Goal: Answer question/provide support

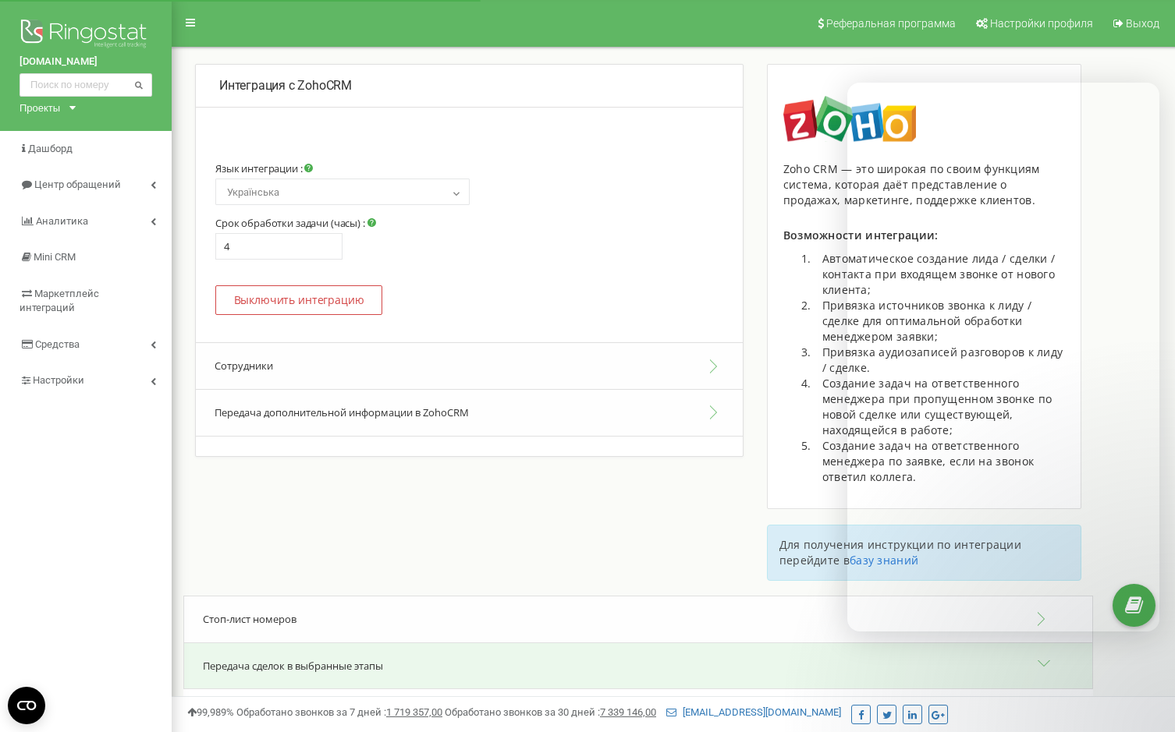
select select "ua"
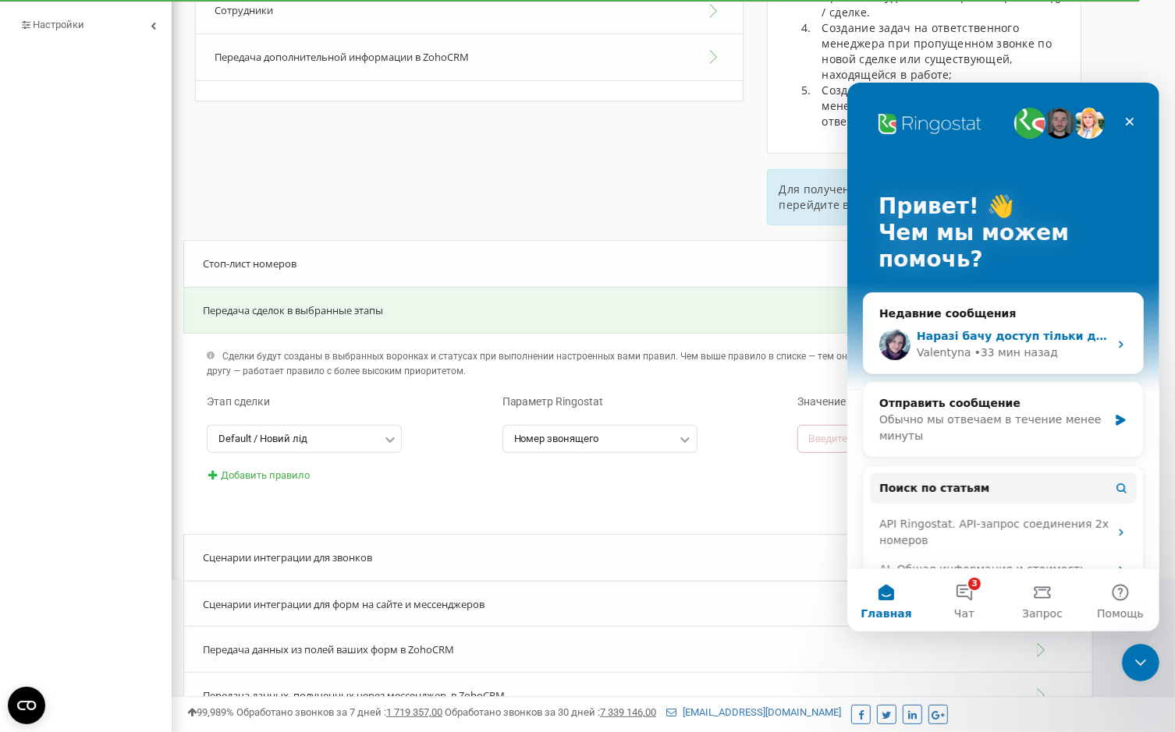
click at [1052, 342] on div "Наразі бачу доступ тільки до дефолтної воронки, інших у переліку немає. Підкажі…" at bounding box center [1012, 336] width 192 height 16
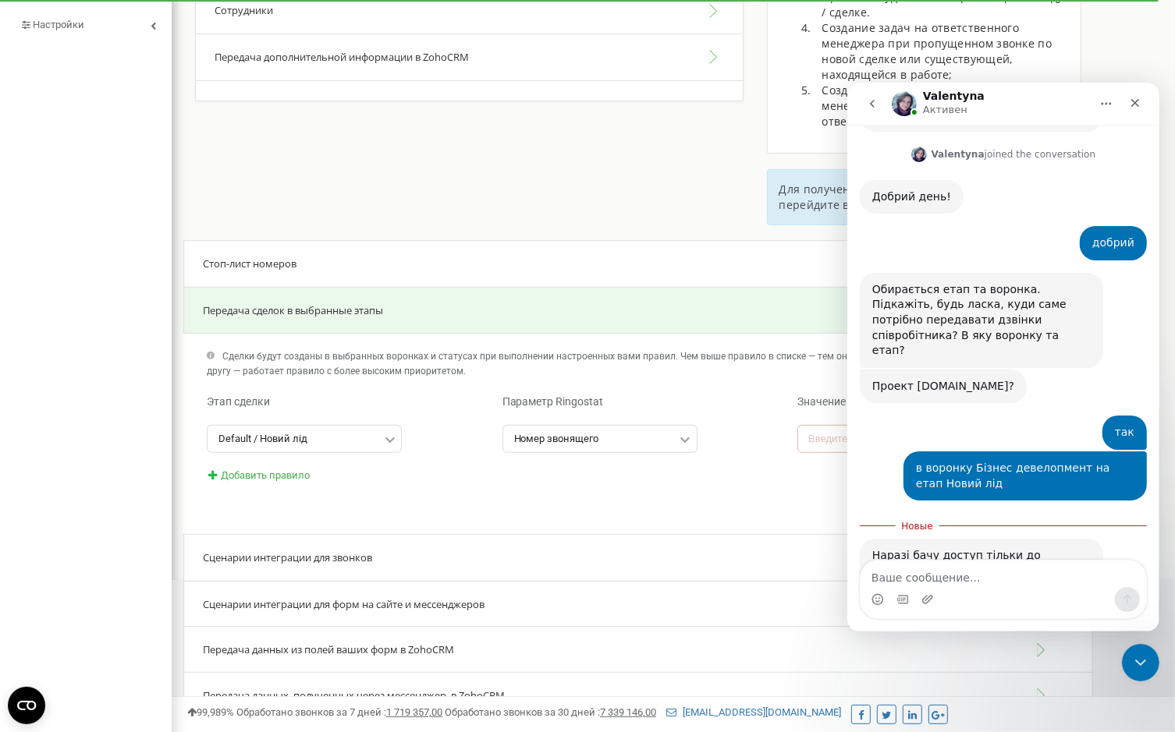
scroll to position [1350, 0]
type textarea "в сенсі з яким [PERSON_NAME]?"
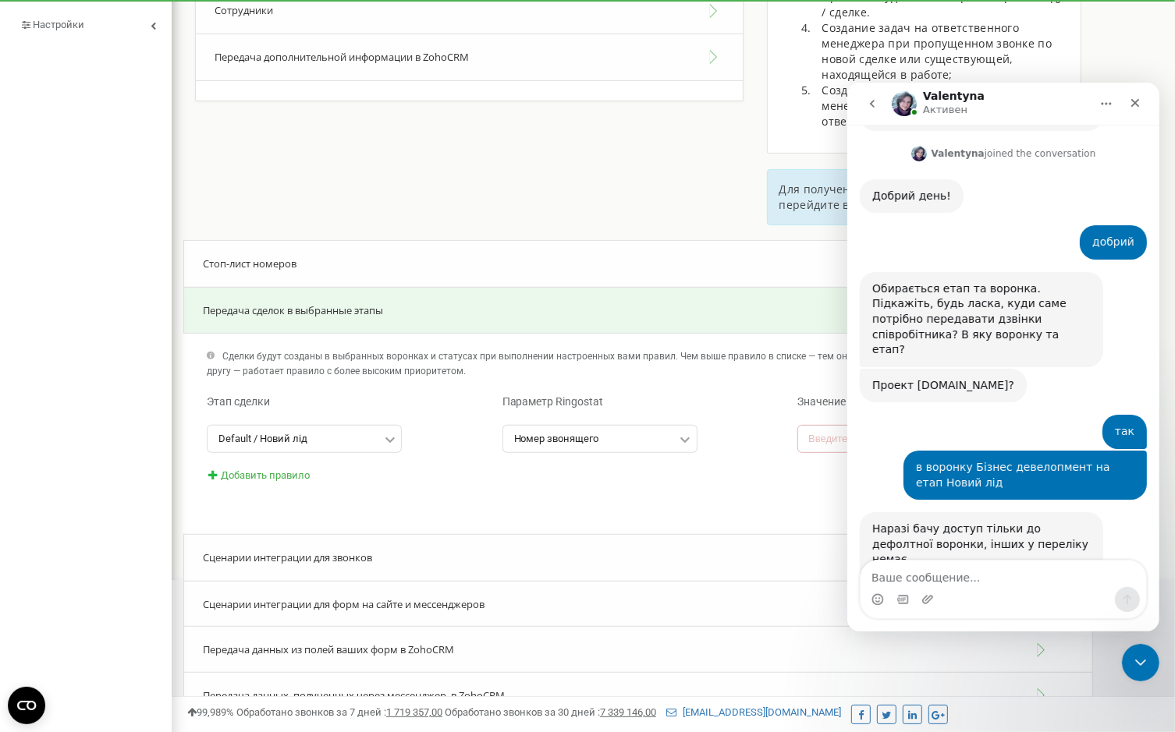
scroll to position [1371, 0]
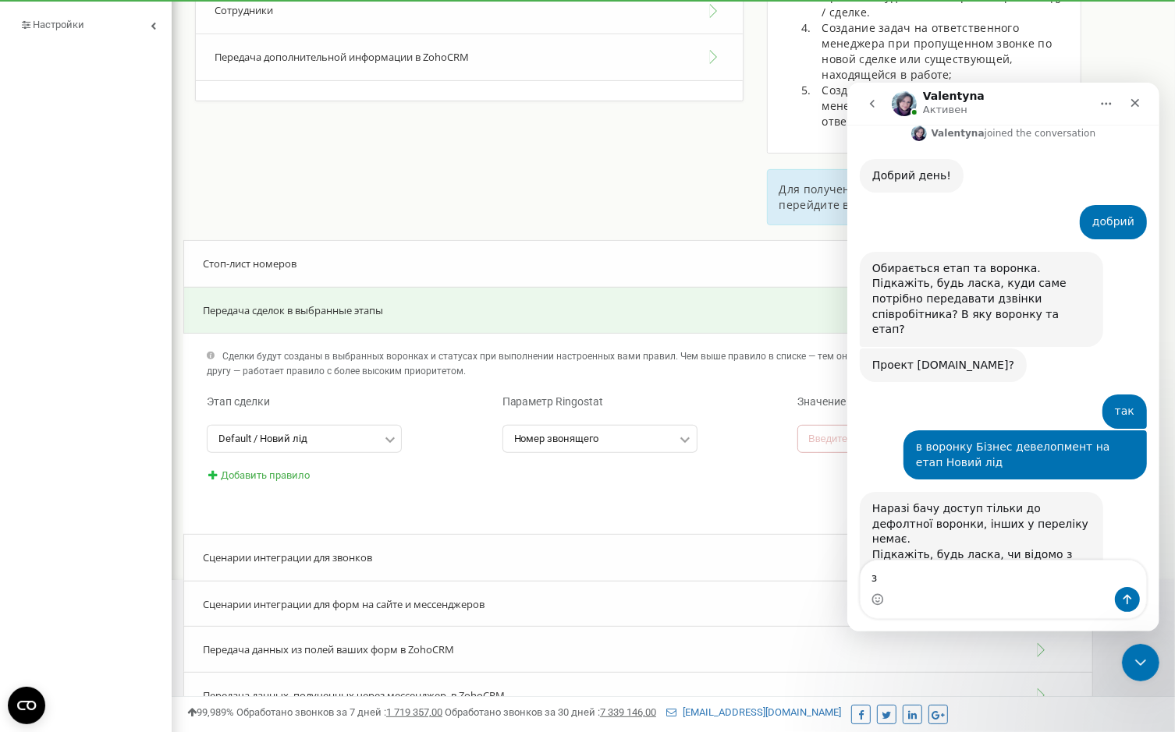
type textarea "з"
click at [364, 439] on input "text" at bounding box center [304, 439] width 193 height 26
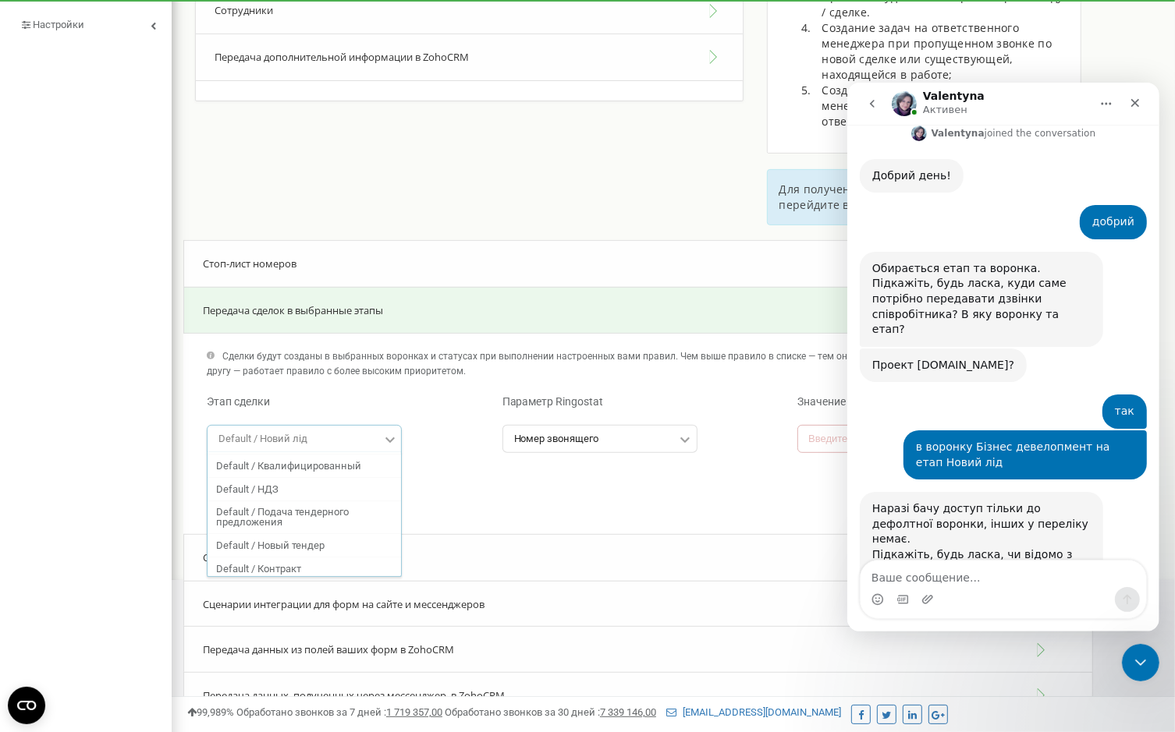
scroll to position [0, 0]
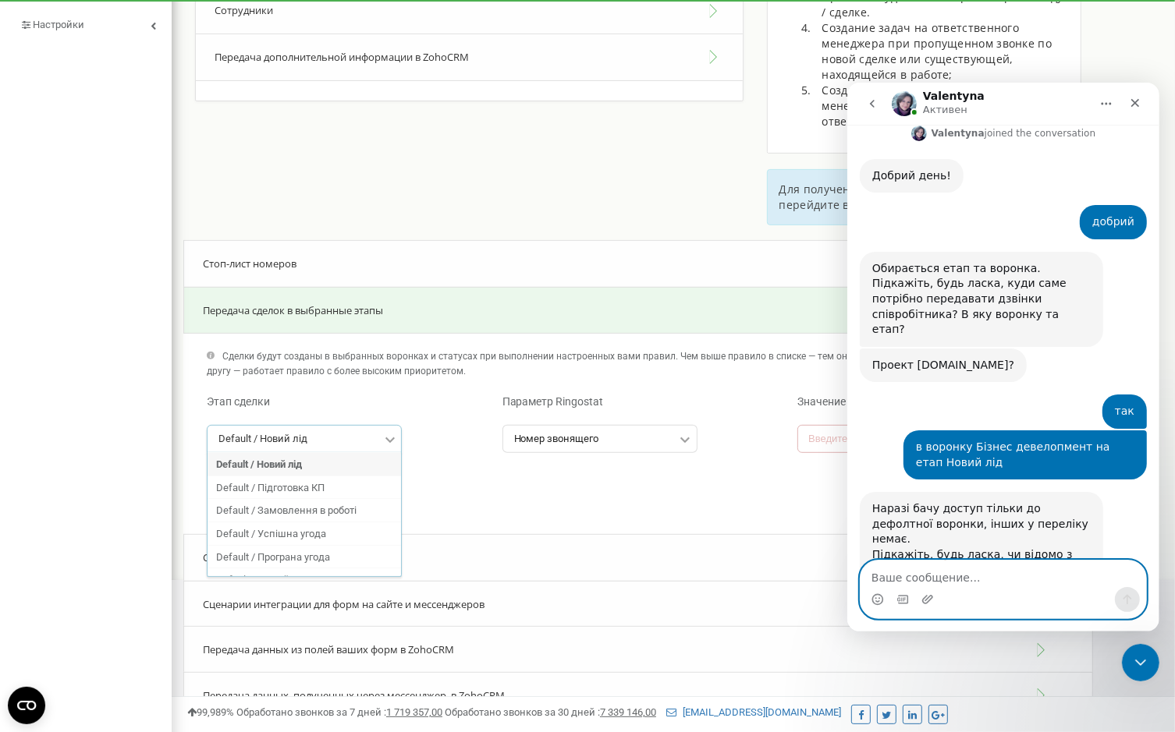
click at [929, 575] on textarea "Ваше сообщение..." at bounding box center [1003, 573] width 286 height 27
type textarea "т"
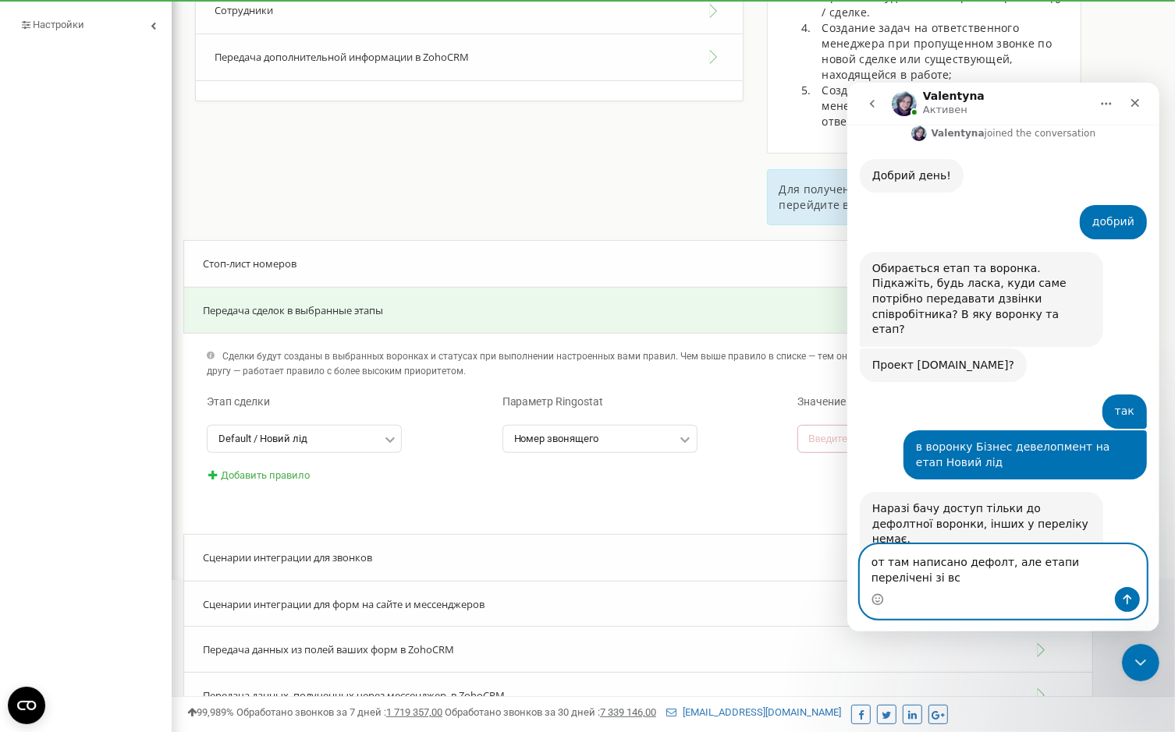
scroll to position [1386, 0]
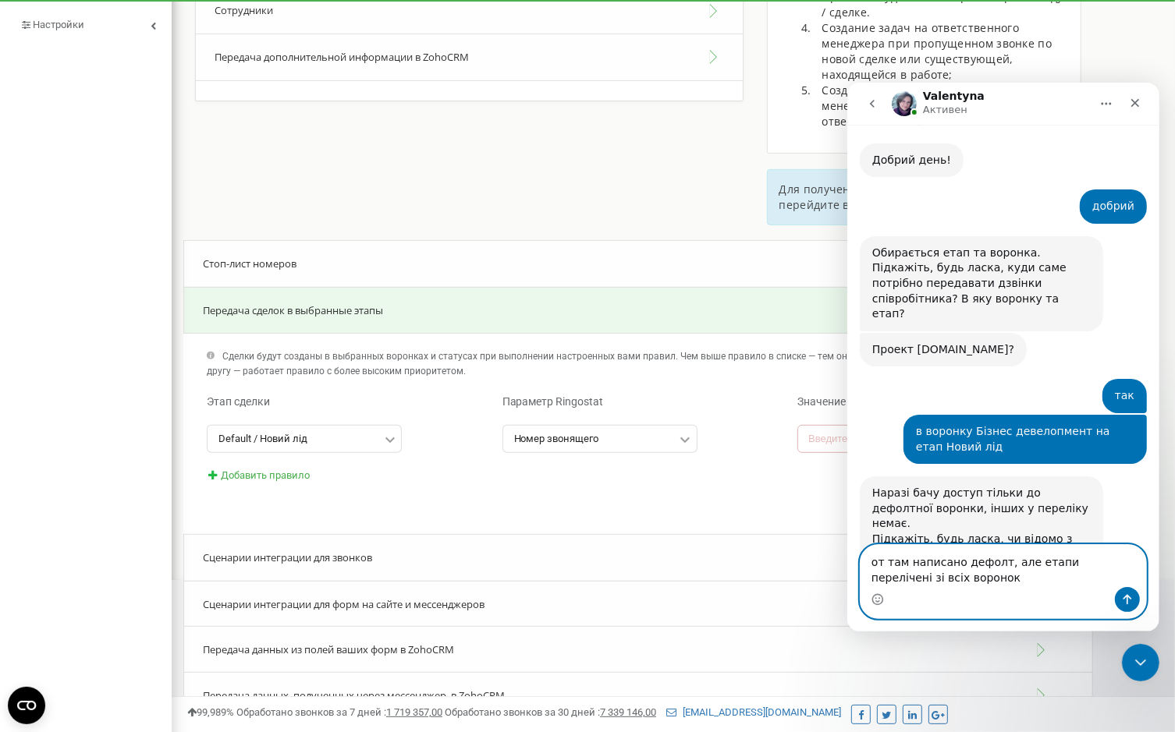
type textarea "от там написано дефолт, але етапи перелічені зі всіх воронок"
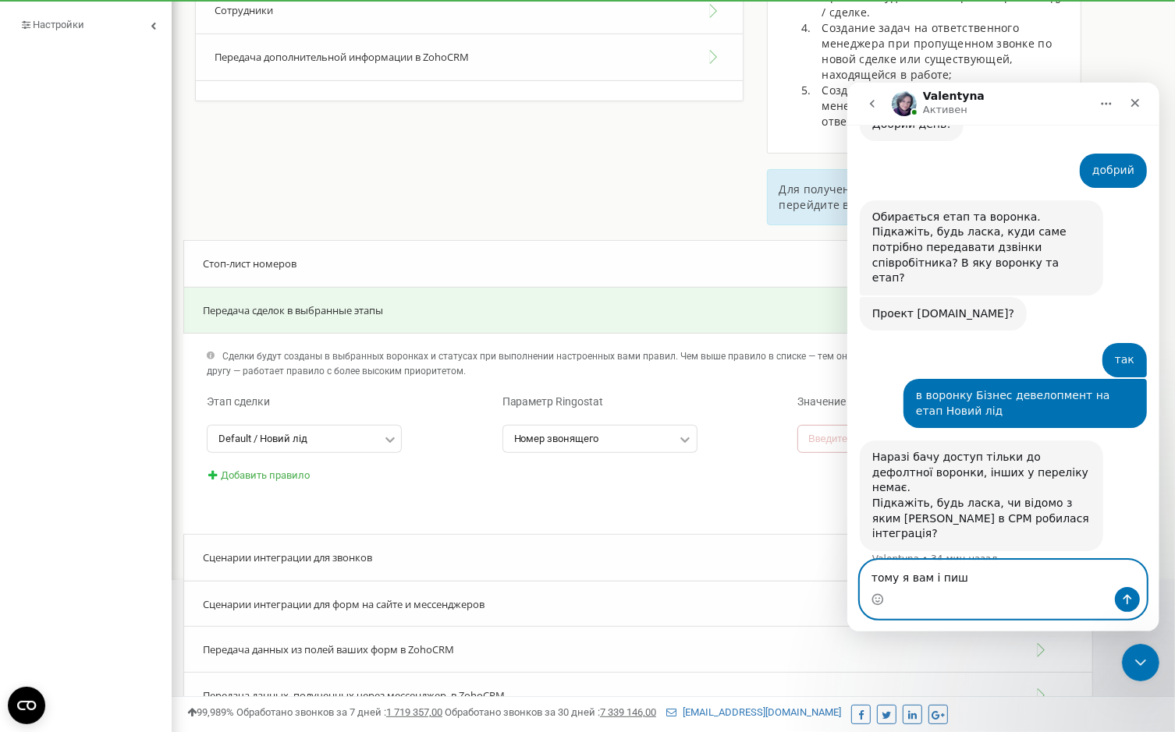
type textarea "тому я вам і пишу"
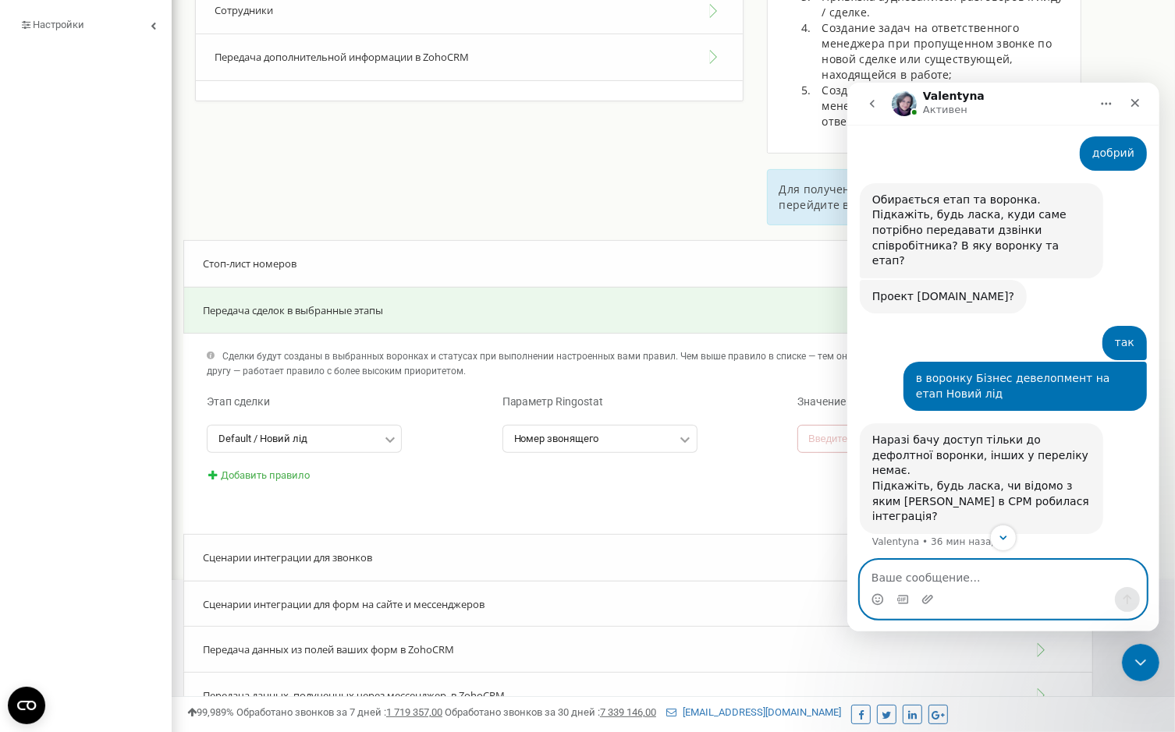
scroll to position [1457, 0]
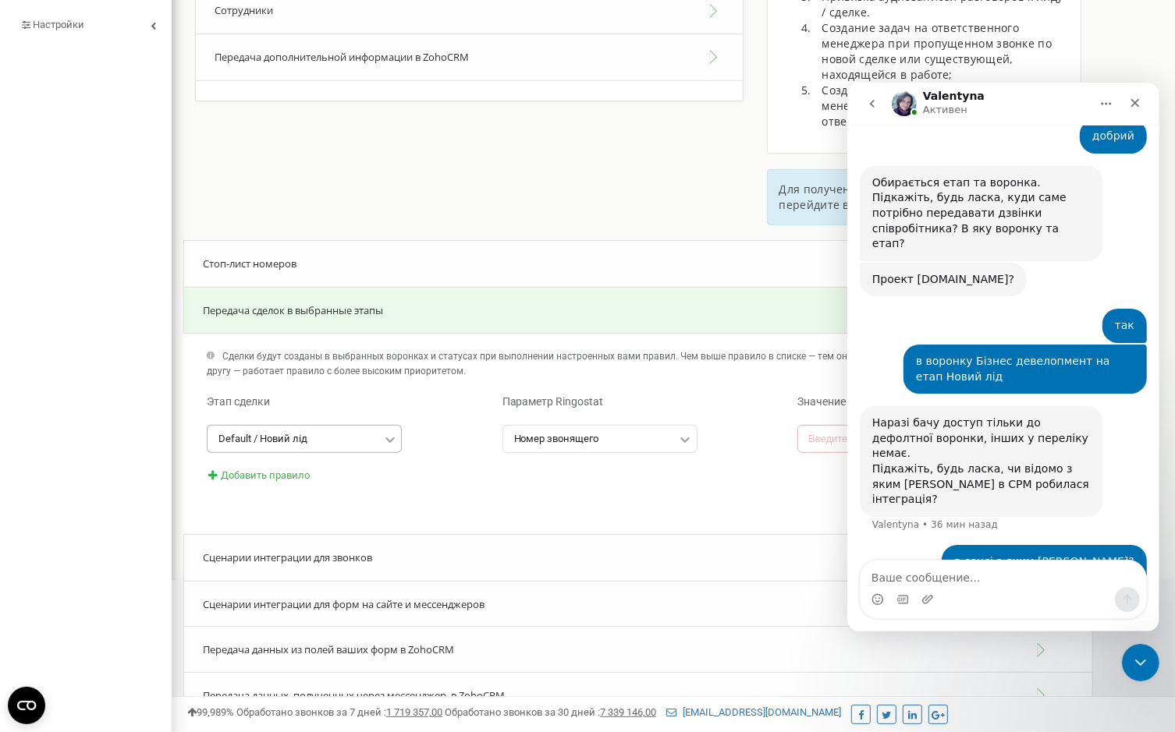
click at [292, 437] on div "Default / Новий лід" at bounding box center [262, 439] width 89 height 10
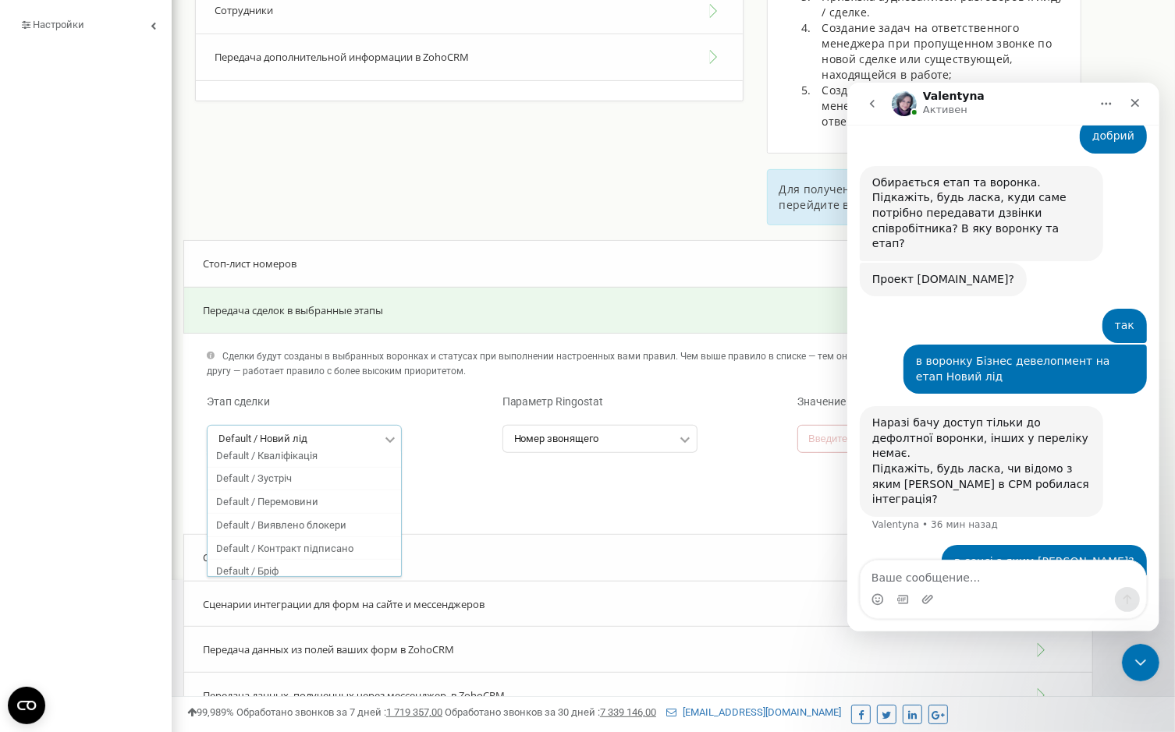
click at [456, 484] on div "Сохранить" at bounding box center [638, 460] width 910 height 149
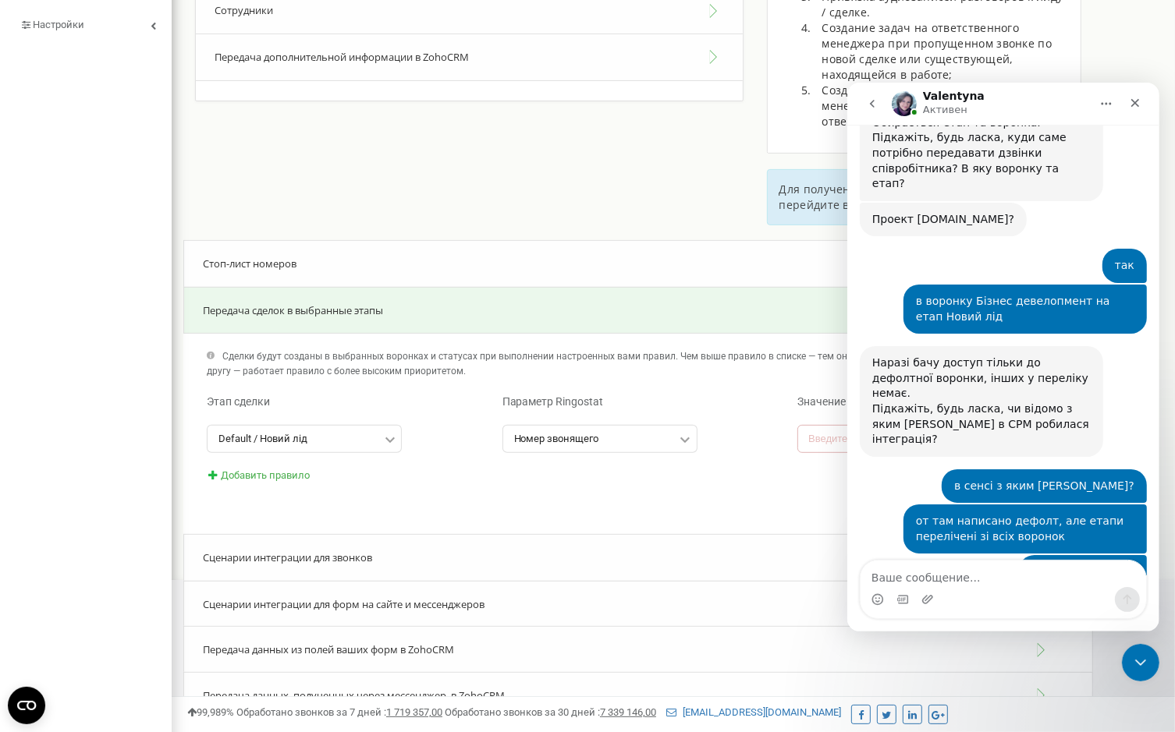
scroll to position [1580, 0]
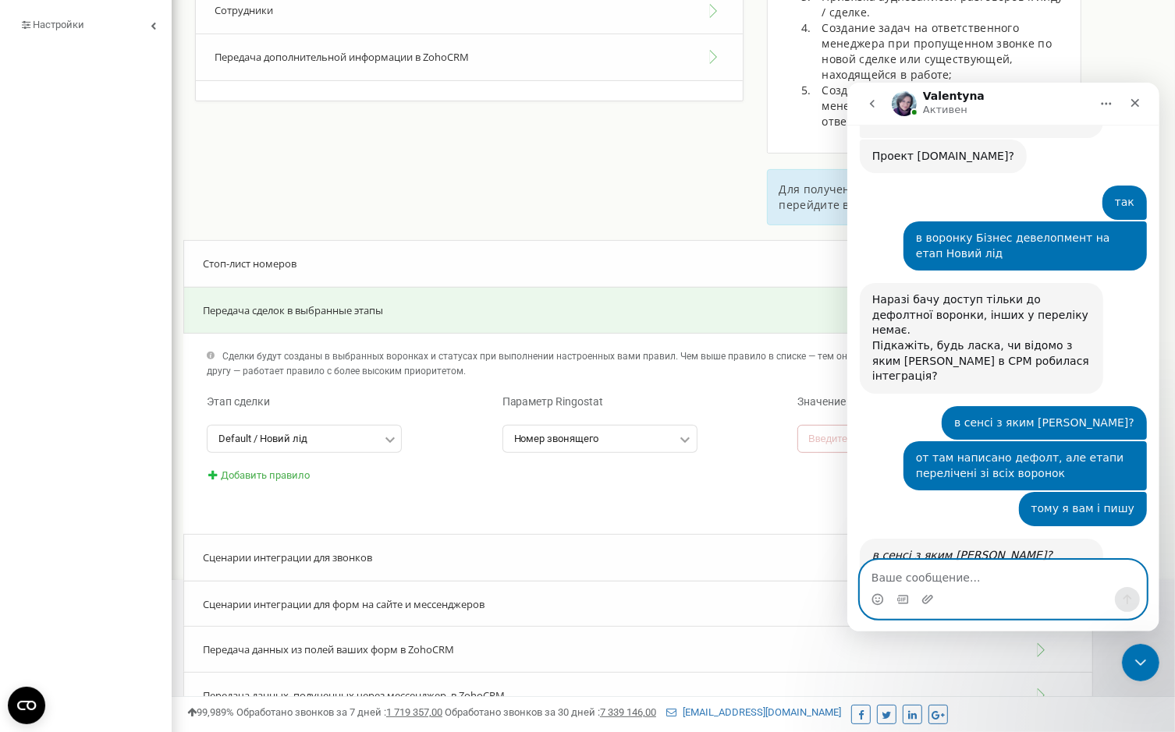
click at [931, 583] on textarea "Ваше сообщение..." at bounding box center [1003, 573] width 286 height 27
type textarea "[PERSON_NAME] звісно"
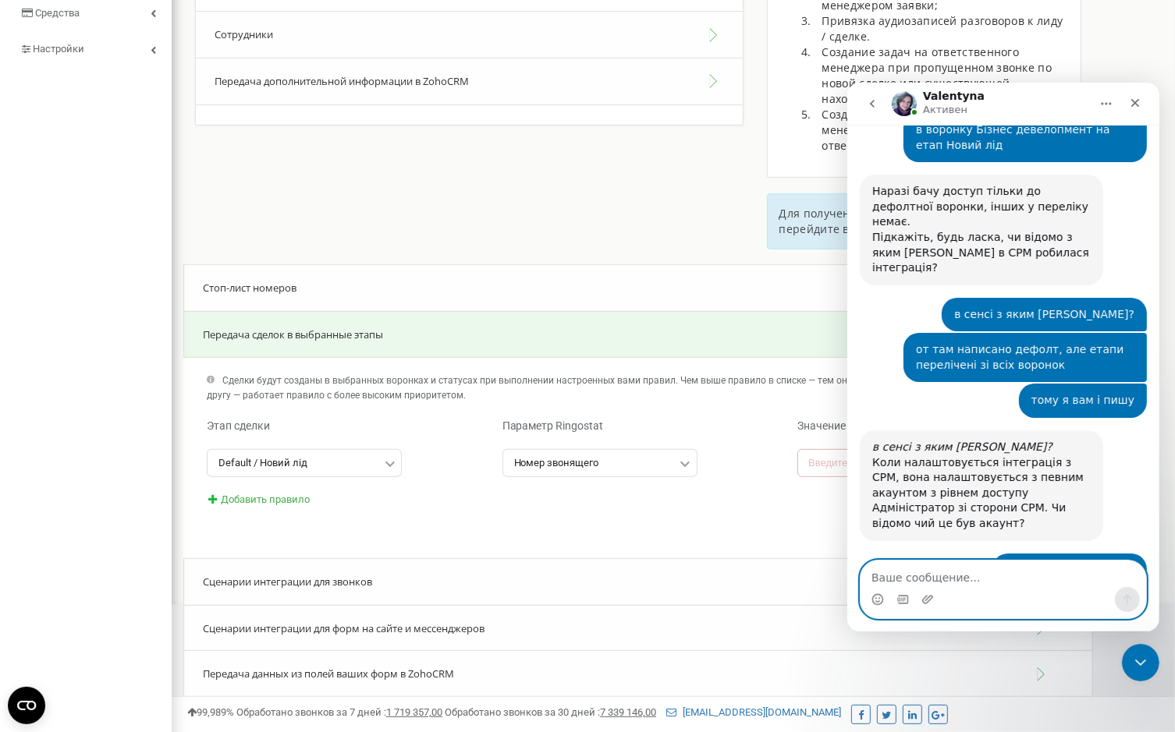
scroll to position [347, 0]
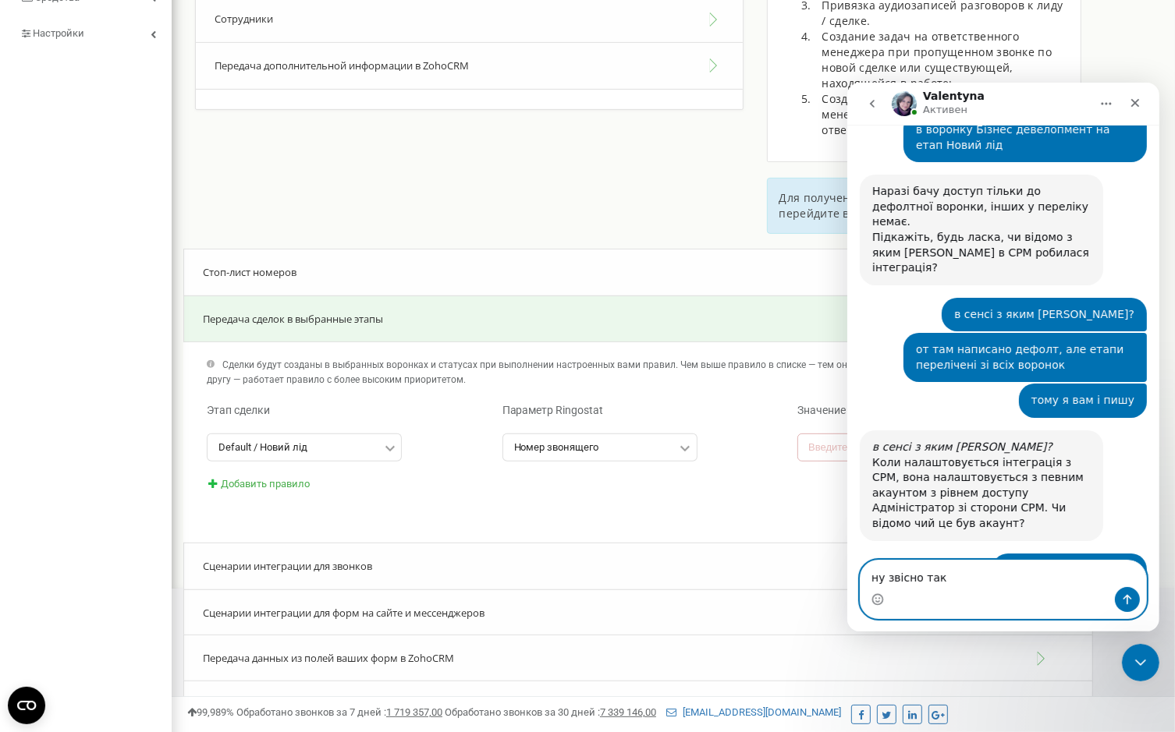
type textarea "ну звісно так"
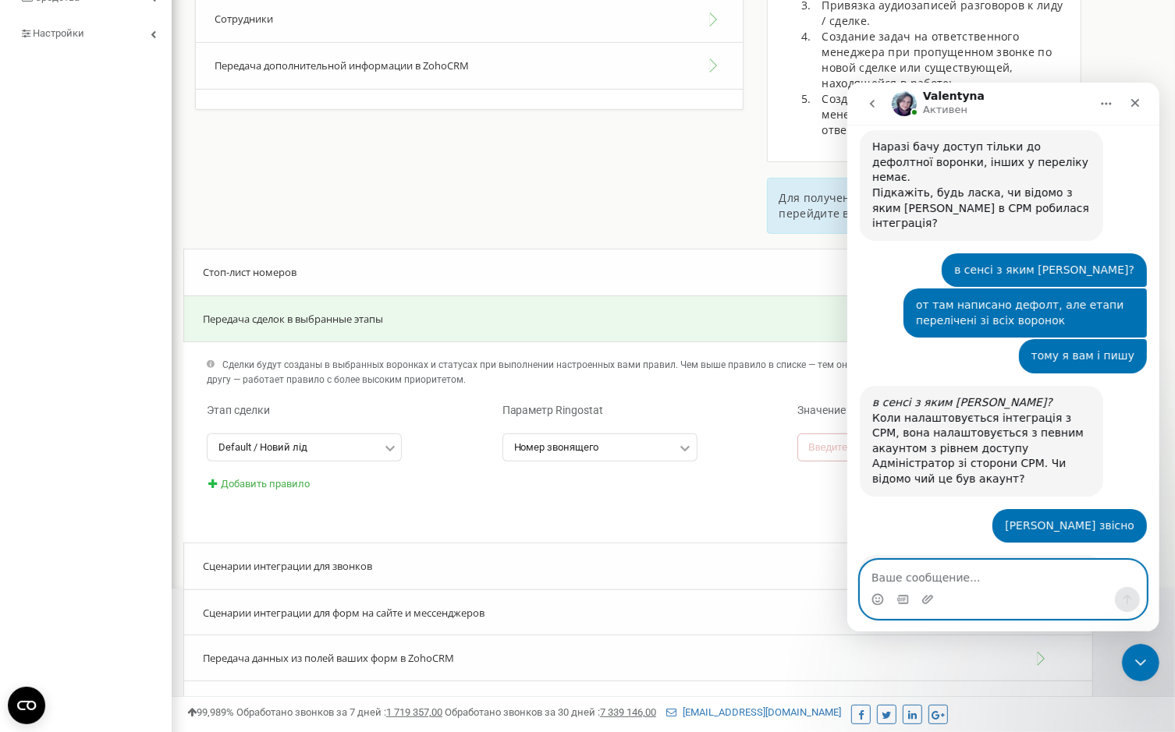
scroll to position [1735, 0]
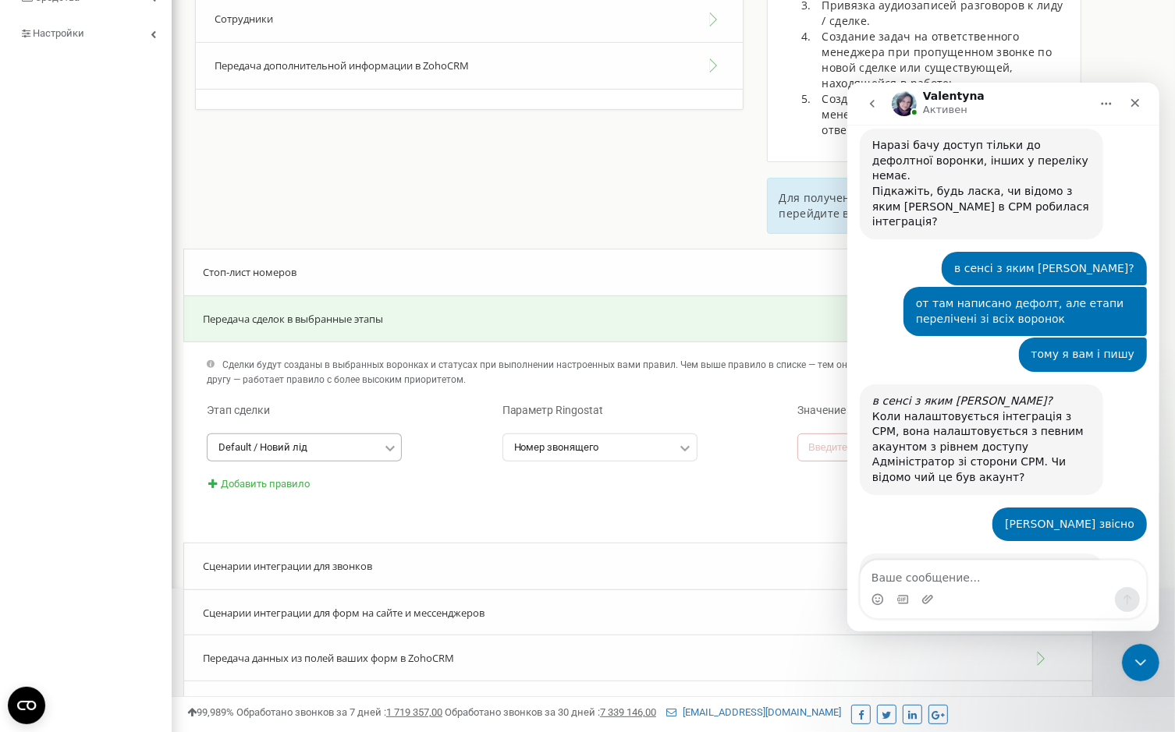
click at [332, 434] on input "text" at bounding box center [304, 447] width 193 height 26
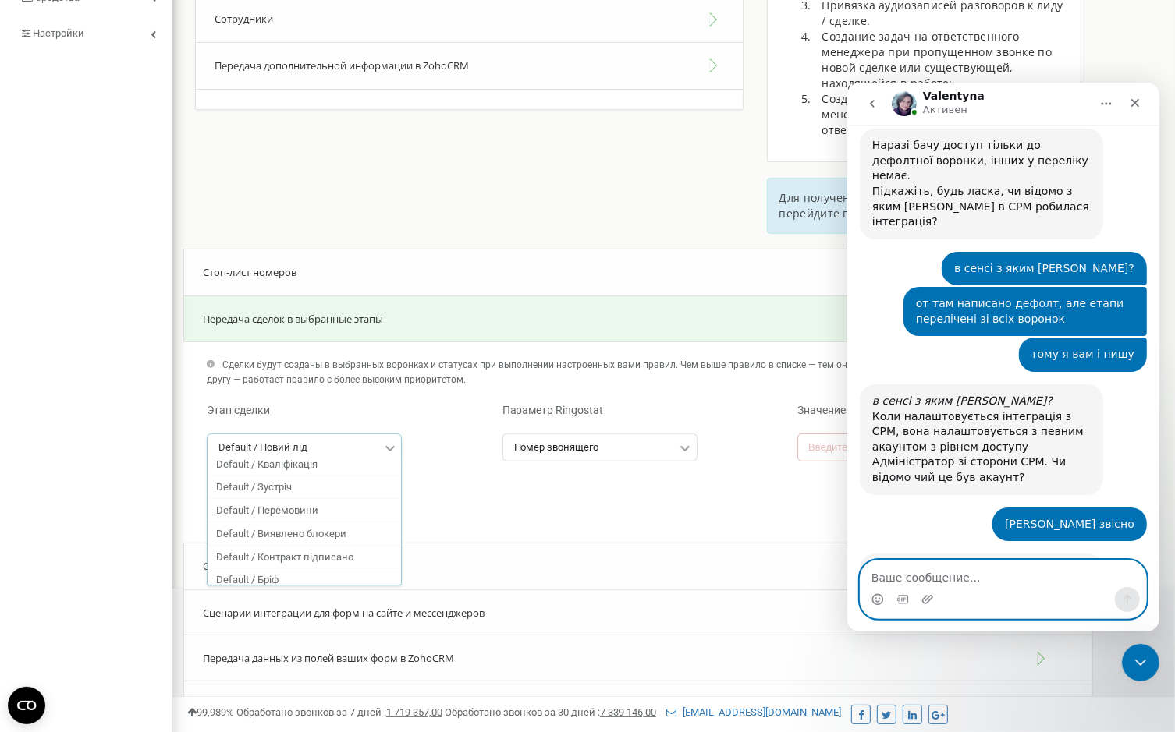
click at [953, 580] on textarea "Ваше сообщение..." at bounding box center [1003, 573] width 286 height 27
paste textarea "ц"
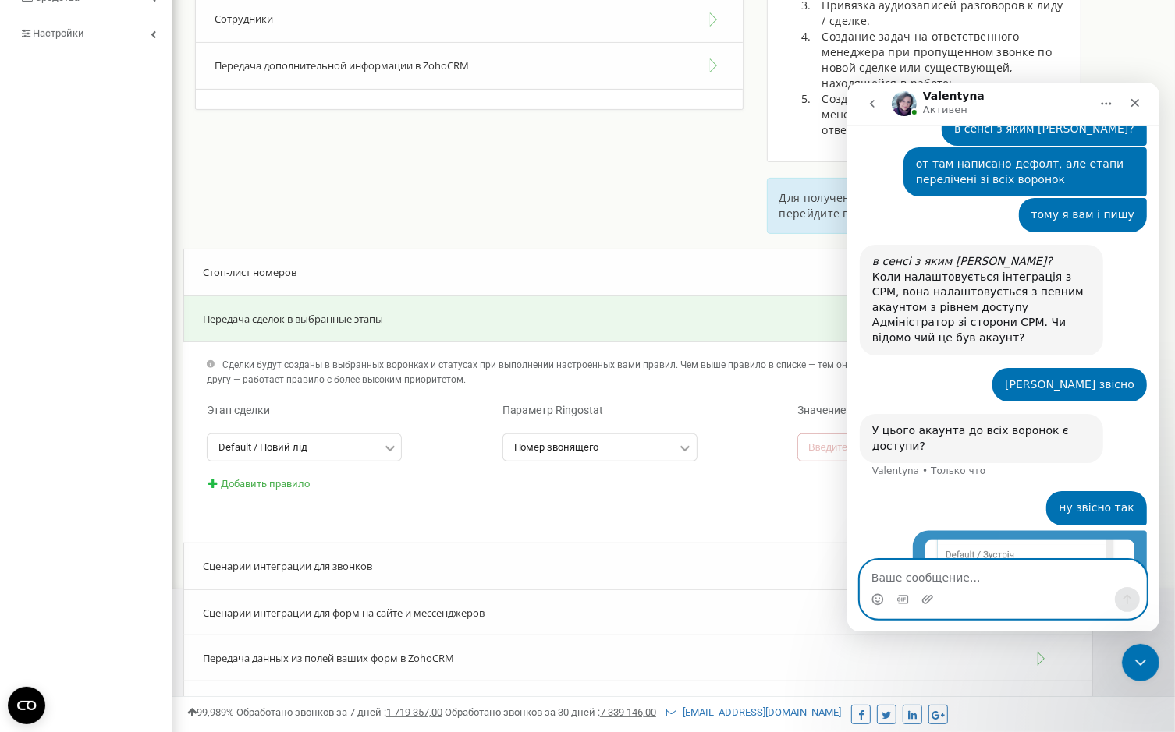
scroll to position [1876, 0]
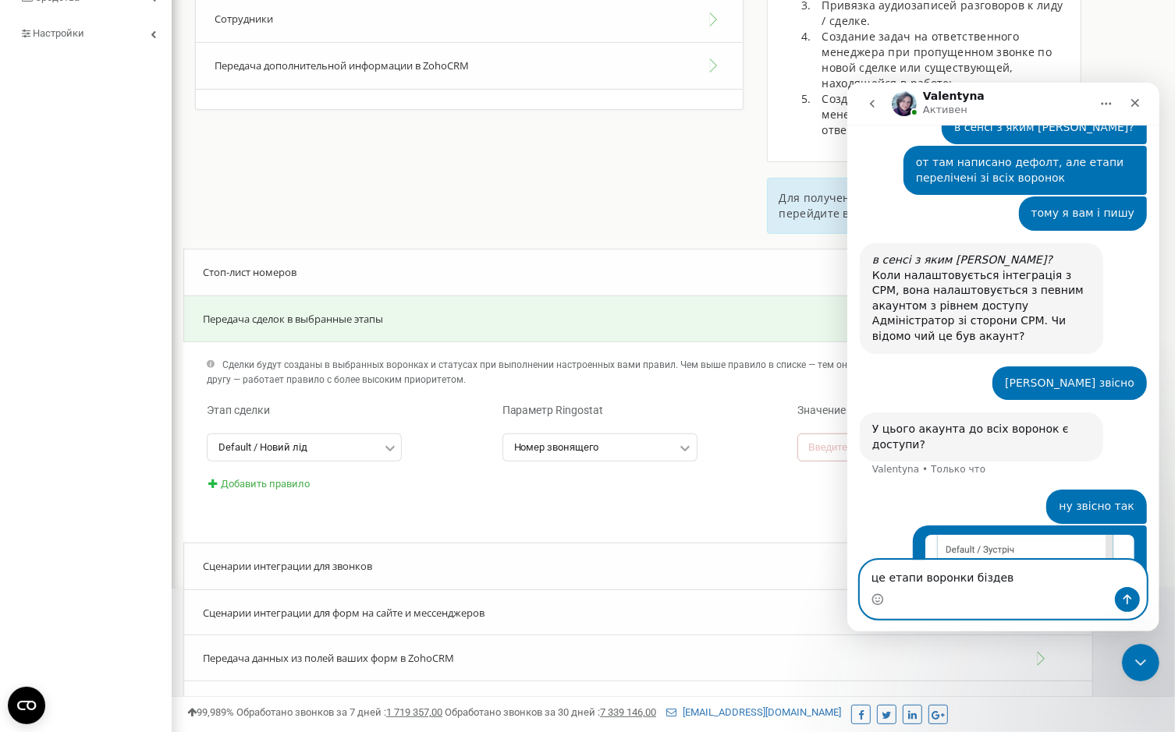
type textarea "це етапи воронки біздева"
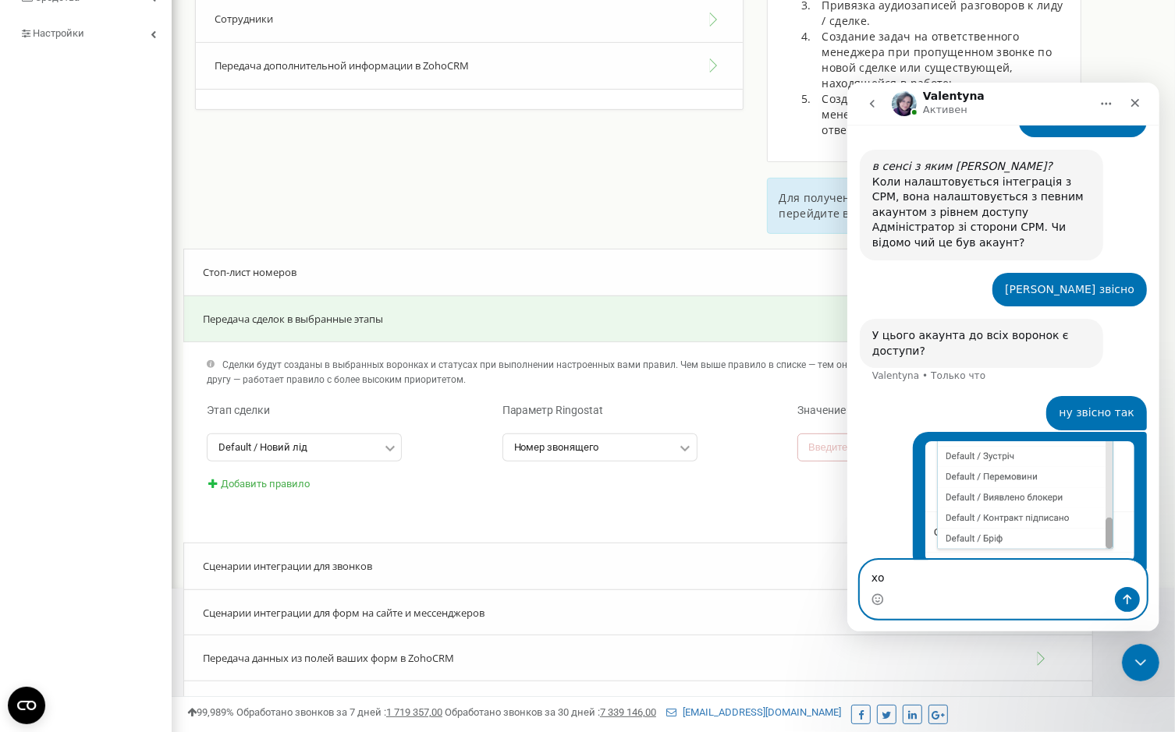
scroll to position [1971, 0]
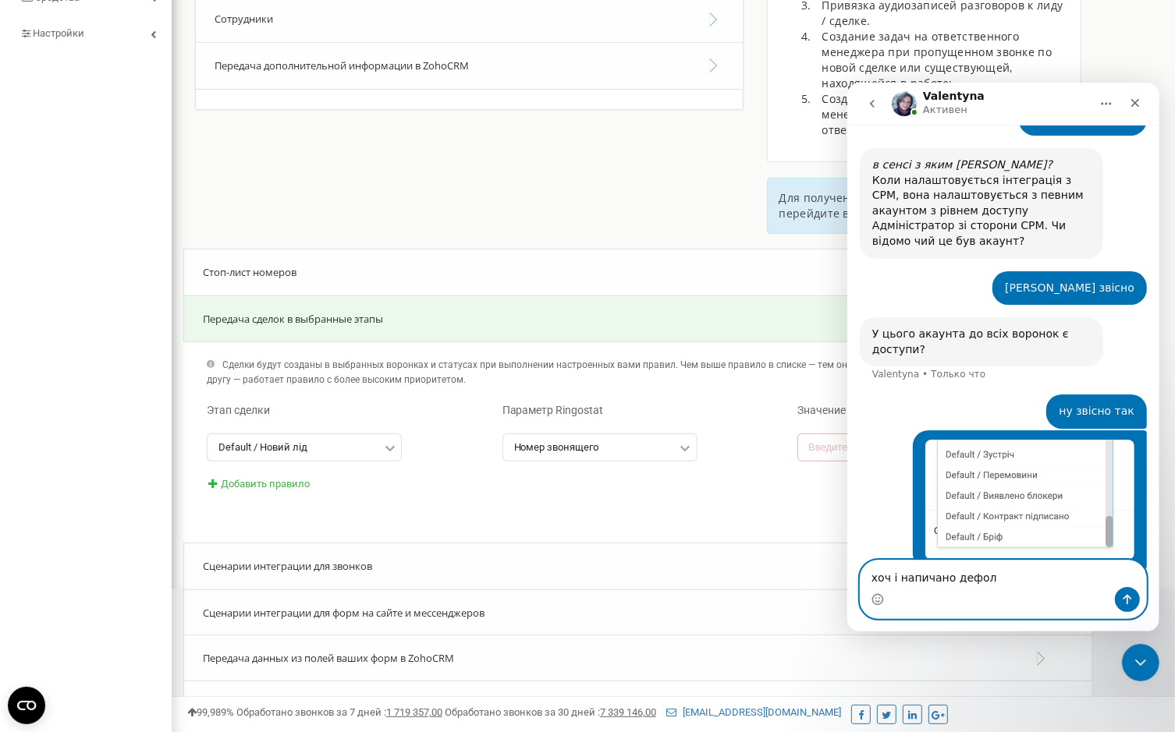
type textarea "хоч і напичано дефолт"
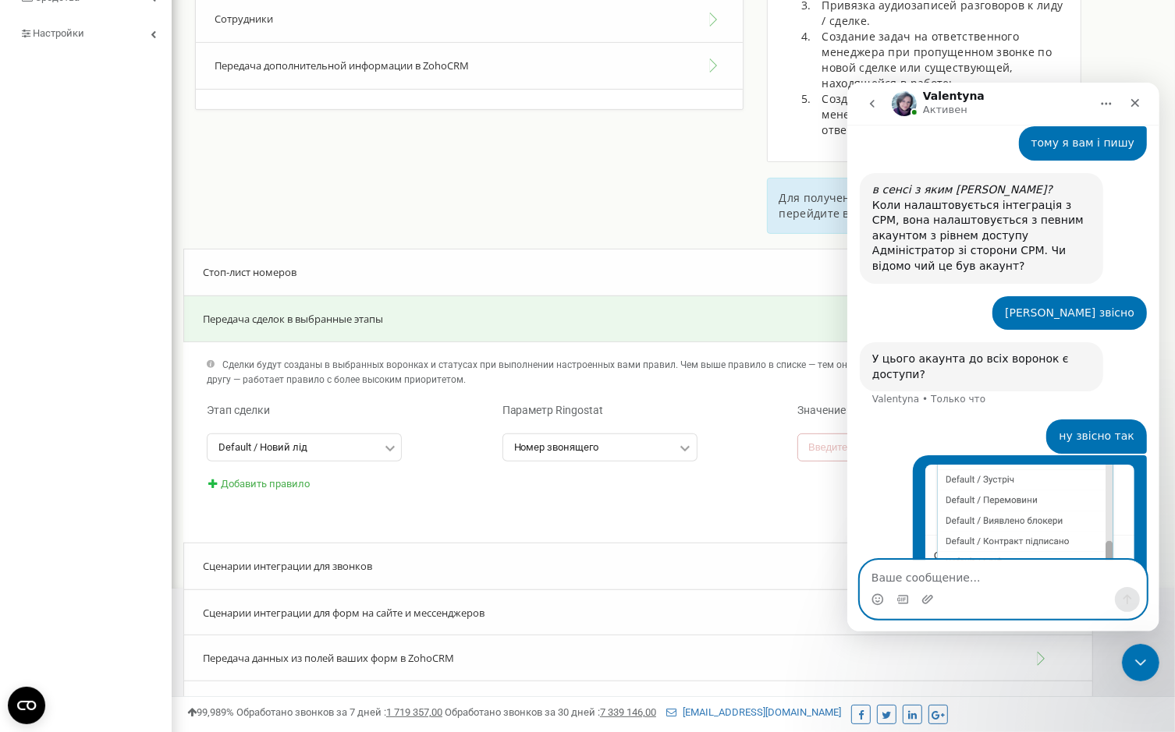
scroll to position [2007, 0]
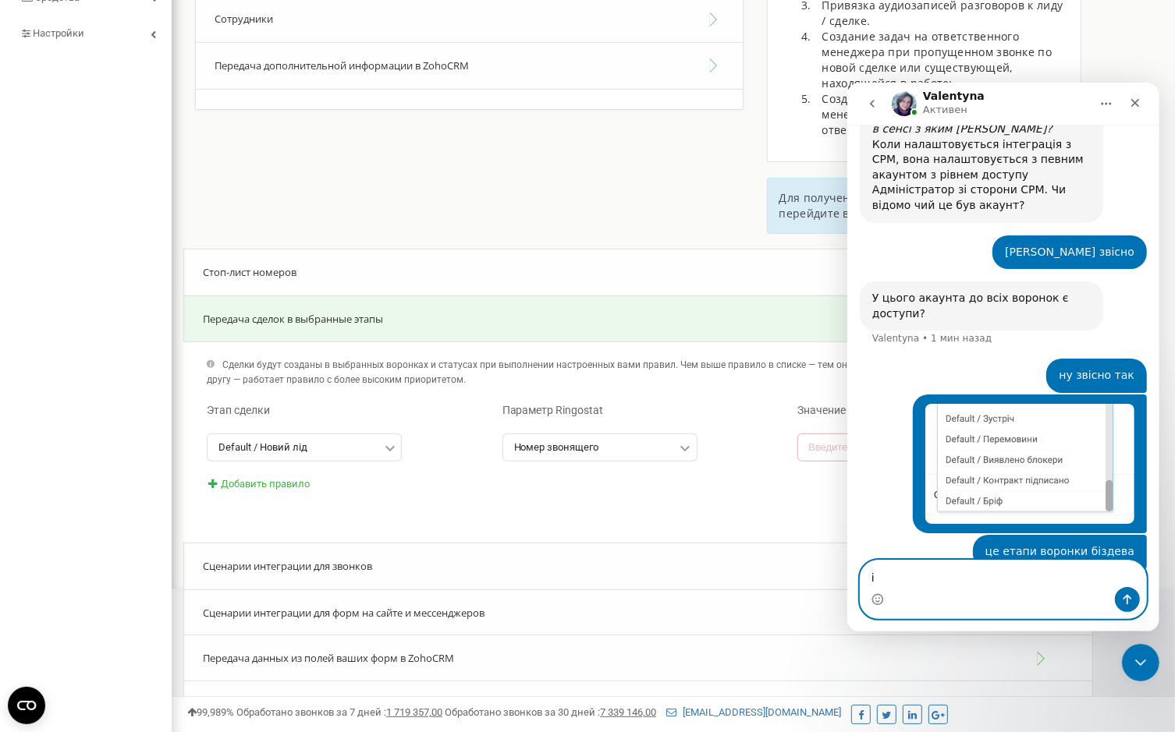
type textarea "і"
type textarea "чомусь етапи всі. а воронки не підписані"
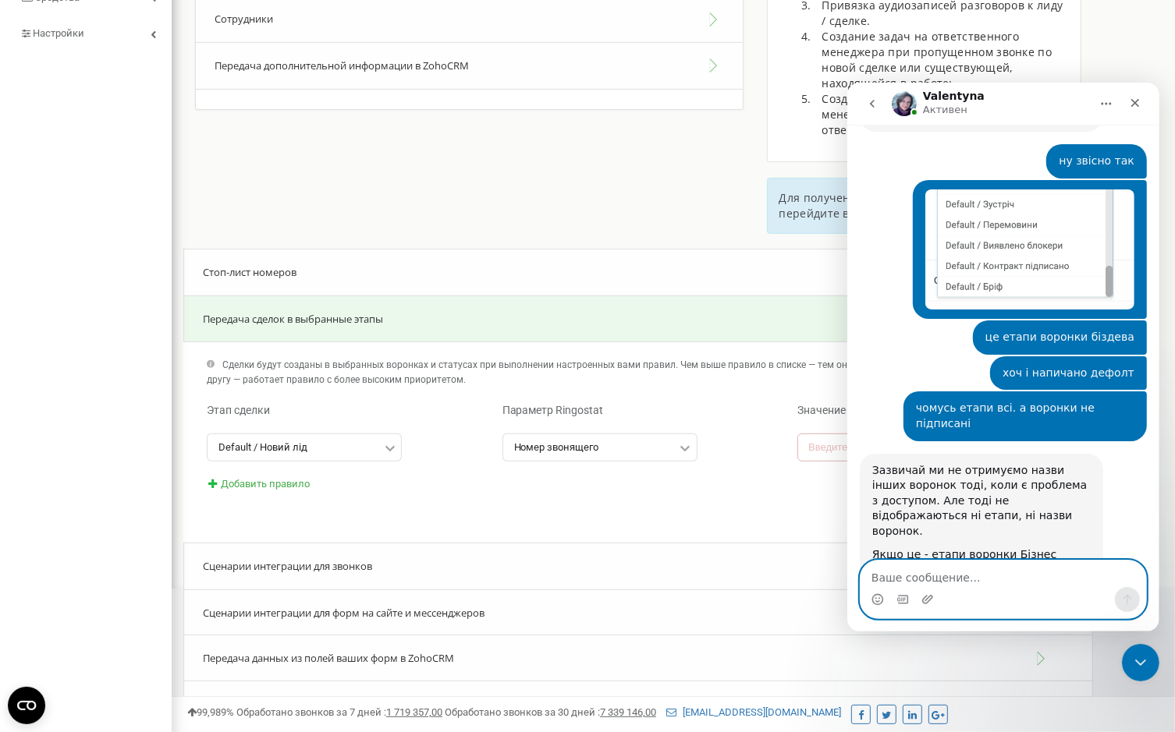
scroll to position [2212, 0]
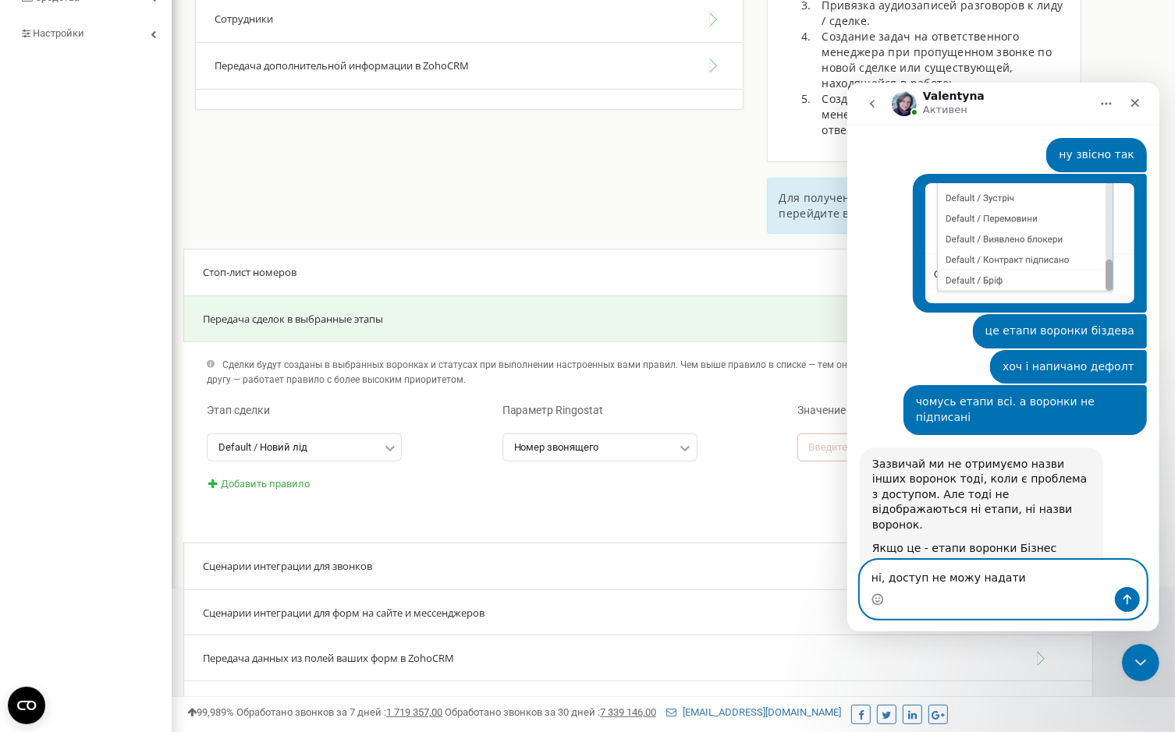
type textarea "ні, доступ не можу надати"
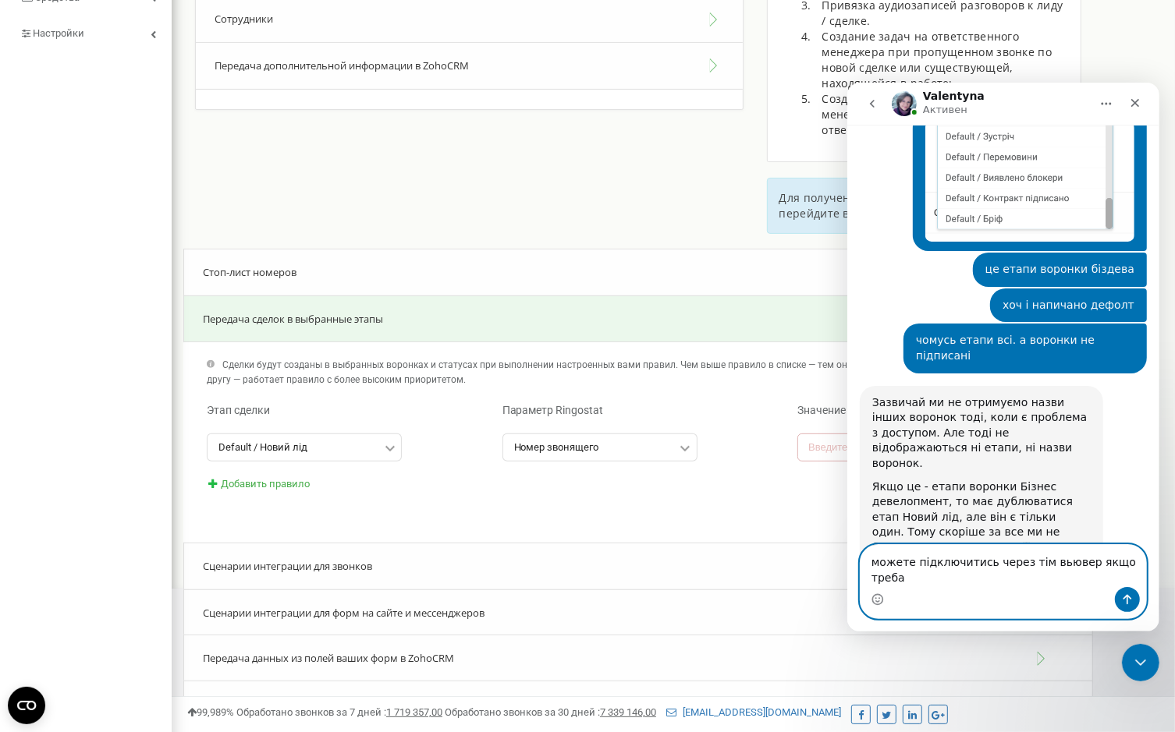
scroll to position [2289, 0]
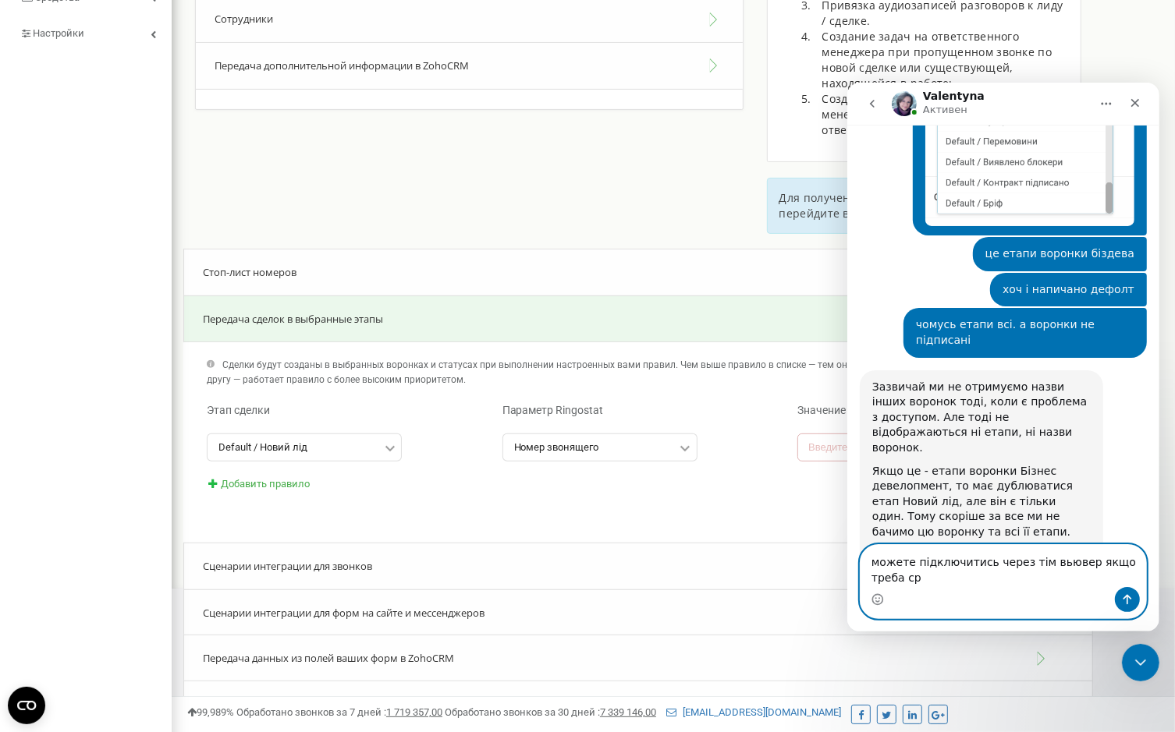
type textarea "можете підключитись через тім вьювер якщо треба срм"
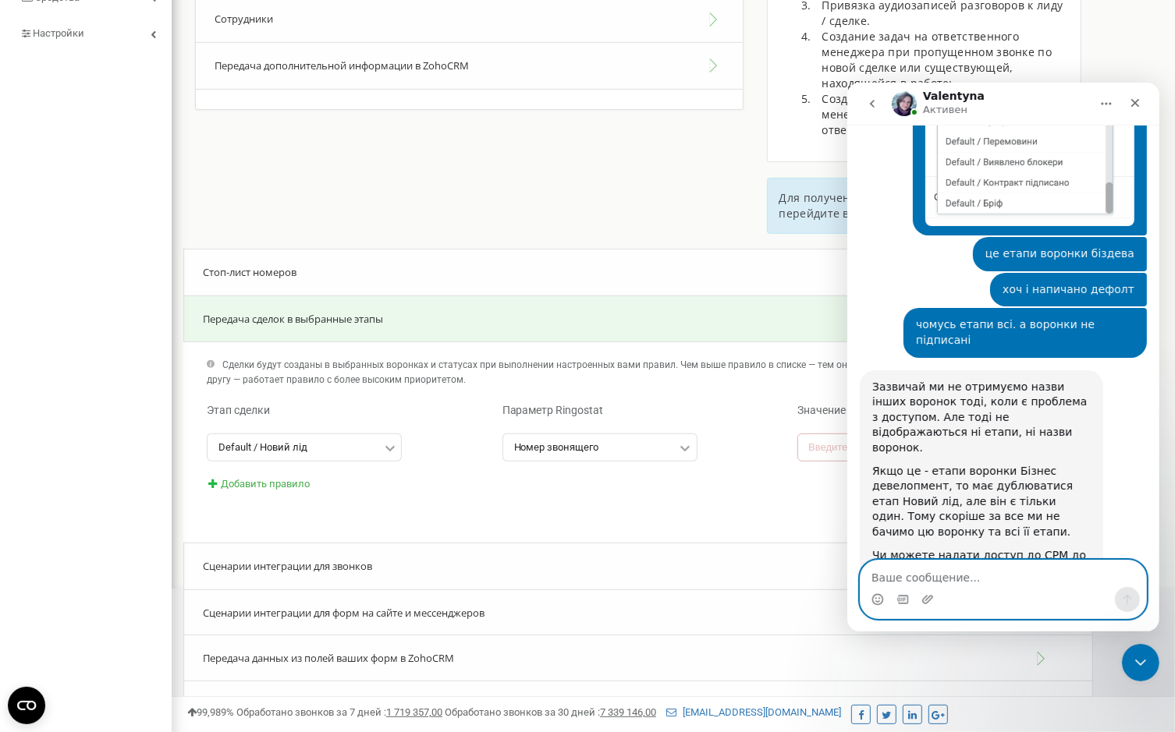
scroll to position [2325, 0]
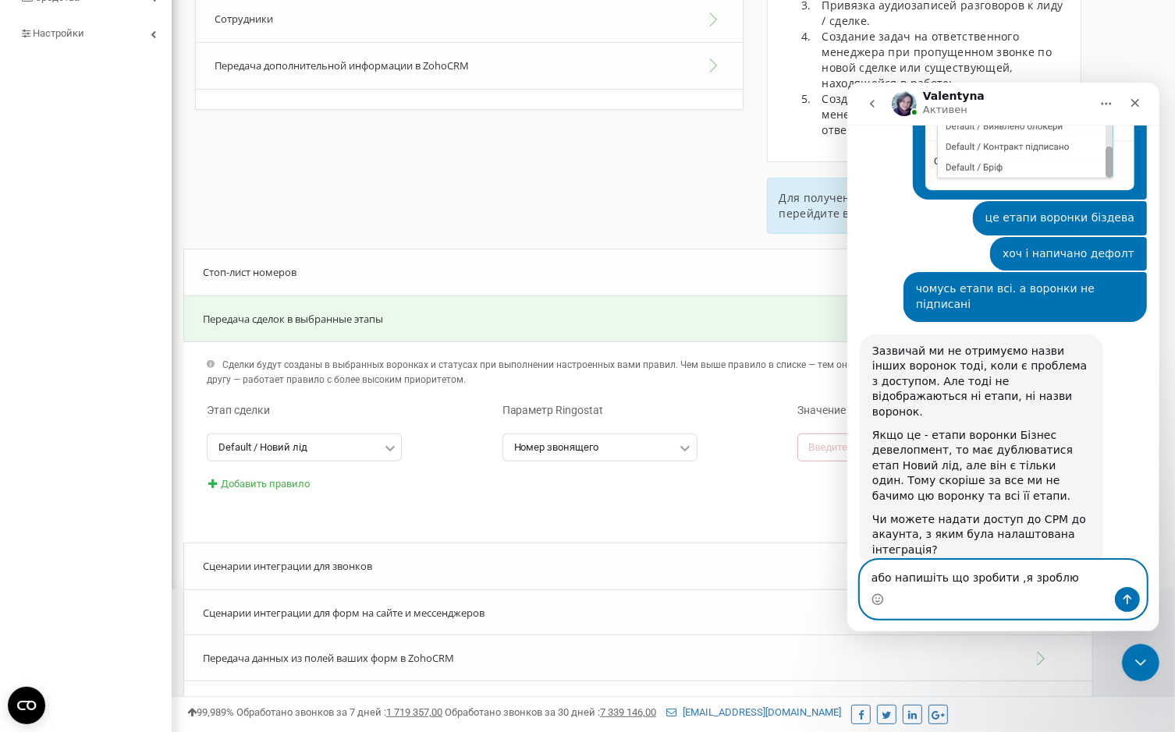
type textarea "або напишіть що зробити , я зроблю"
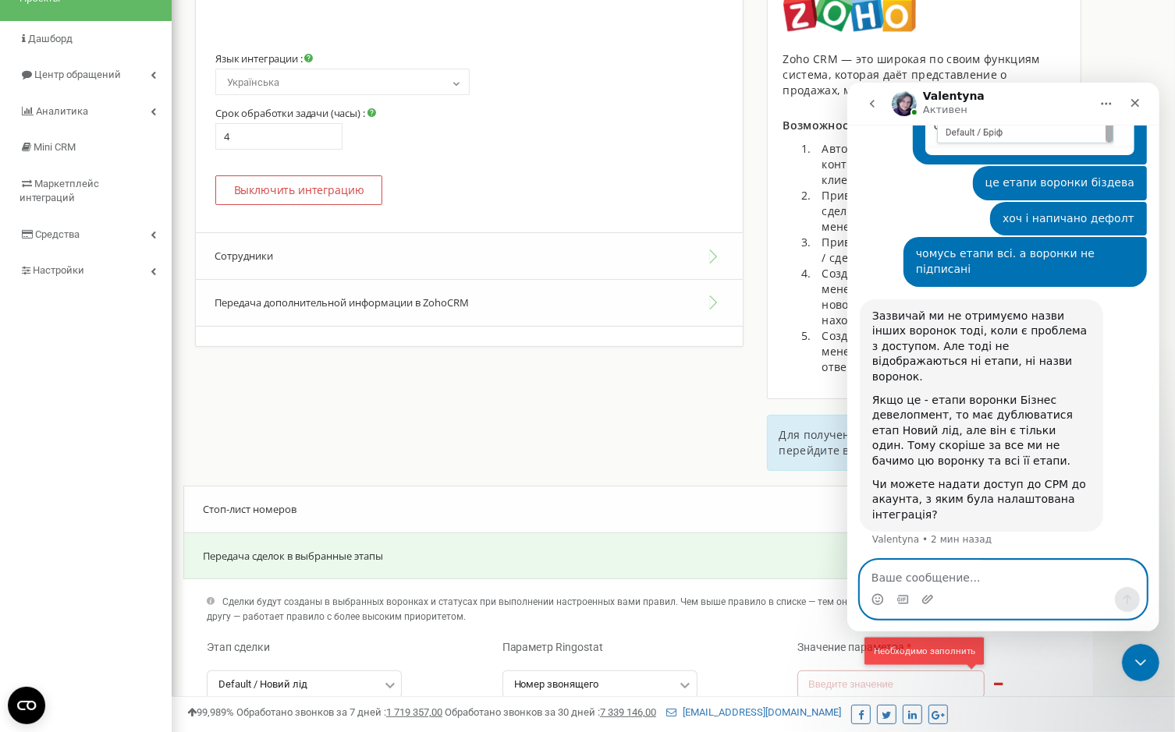
scroll to position [0, 0]
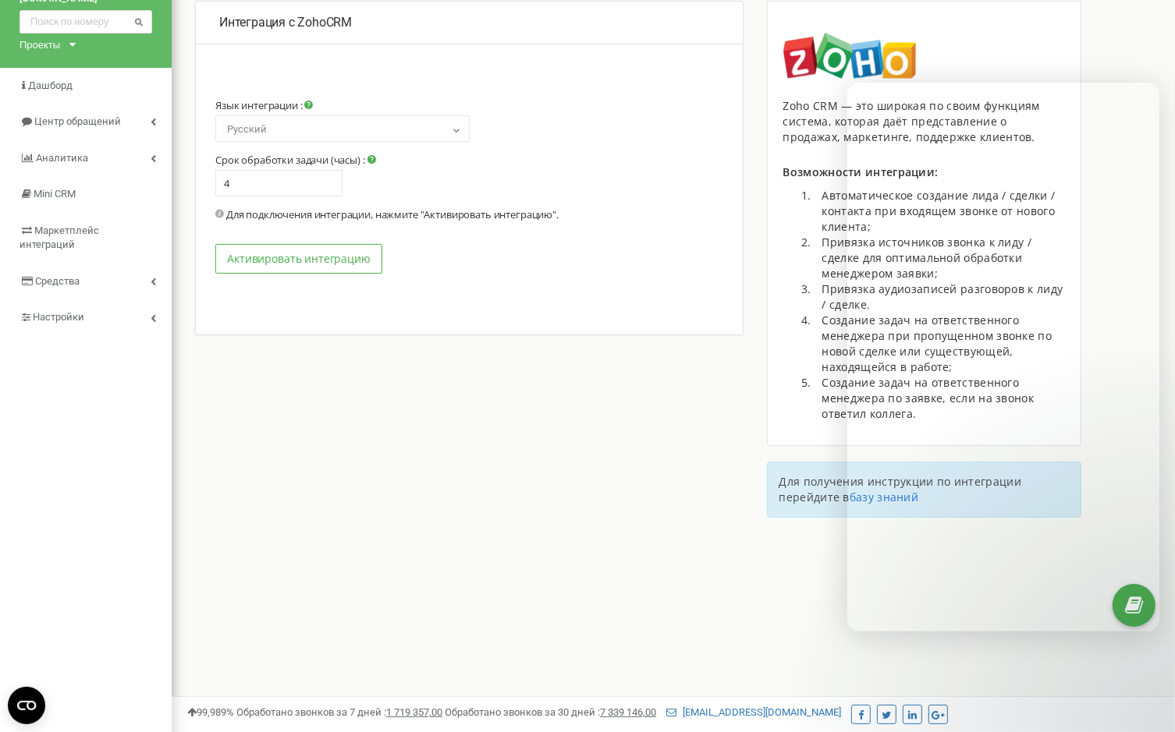
select select "ua"
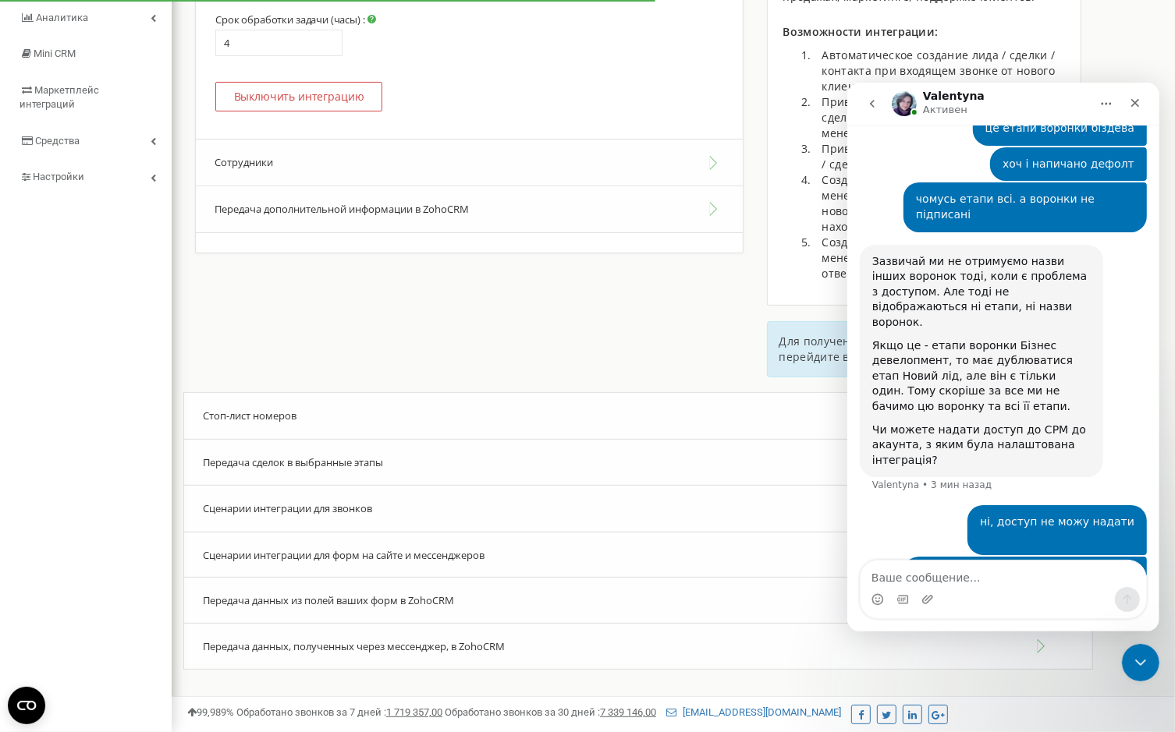
scroll to position [2421, 0]
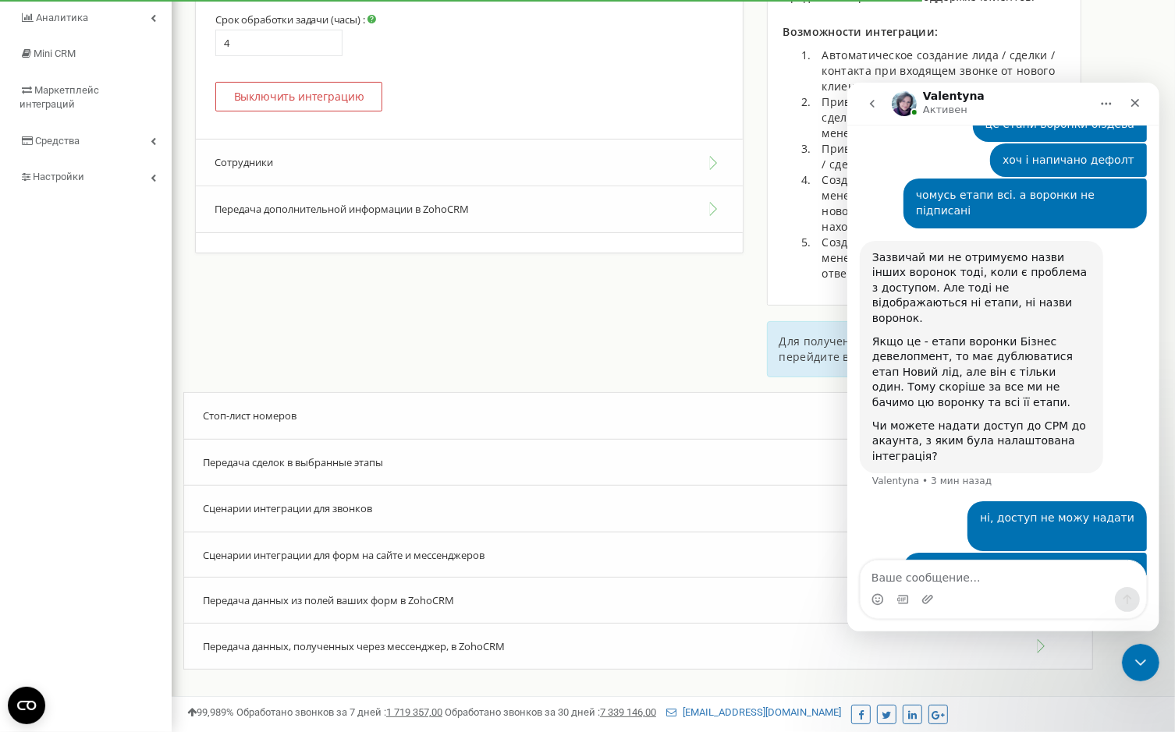
click at [464, 467] on div "Передача сделок в выбранные этапы" at bounding box center [638, 463] width 910 height 48
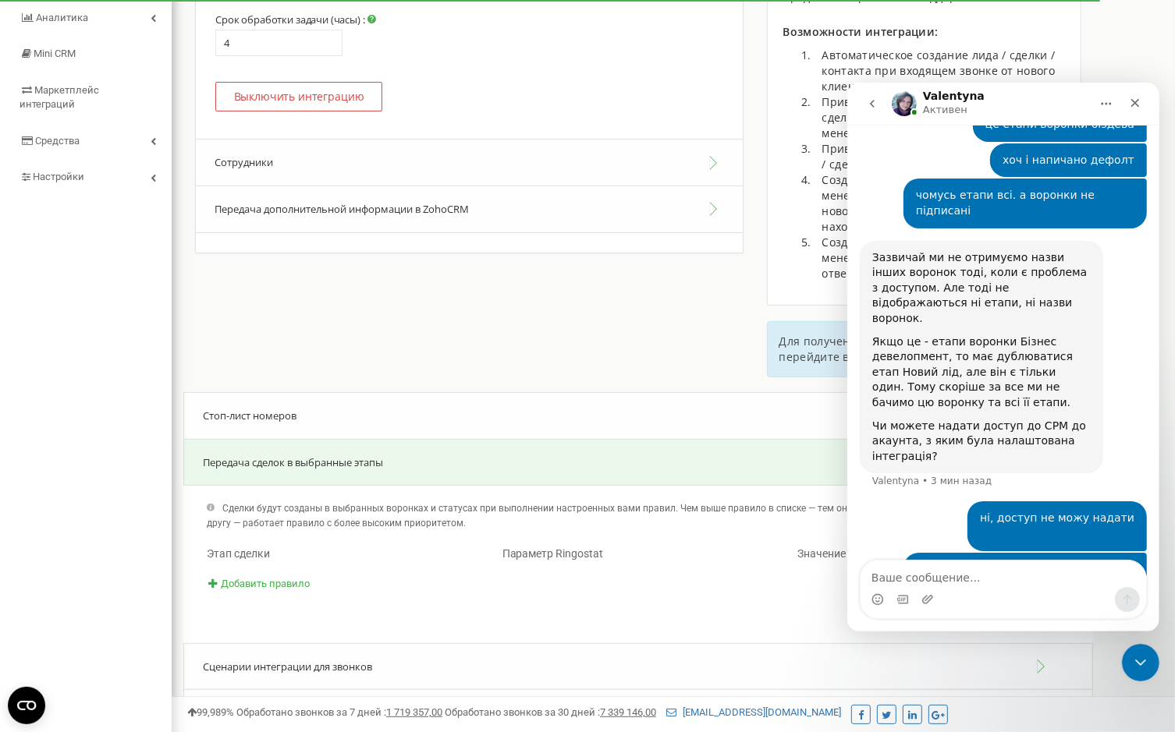
click at [248, 582] on span "Добавить правило" at bounding box center [265, 584] width 89 height 12
click at [260, 589] on div "Default / Новий лід" at bounding box center [262, 591] width 89 height 10
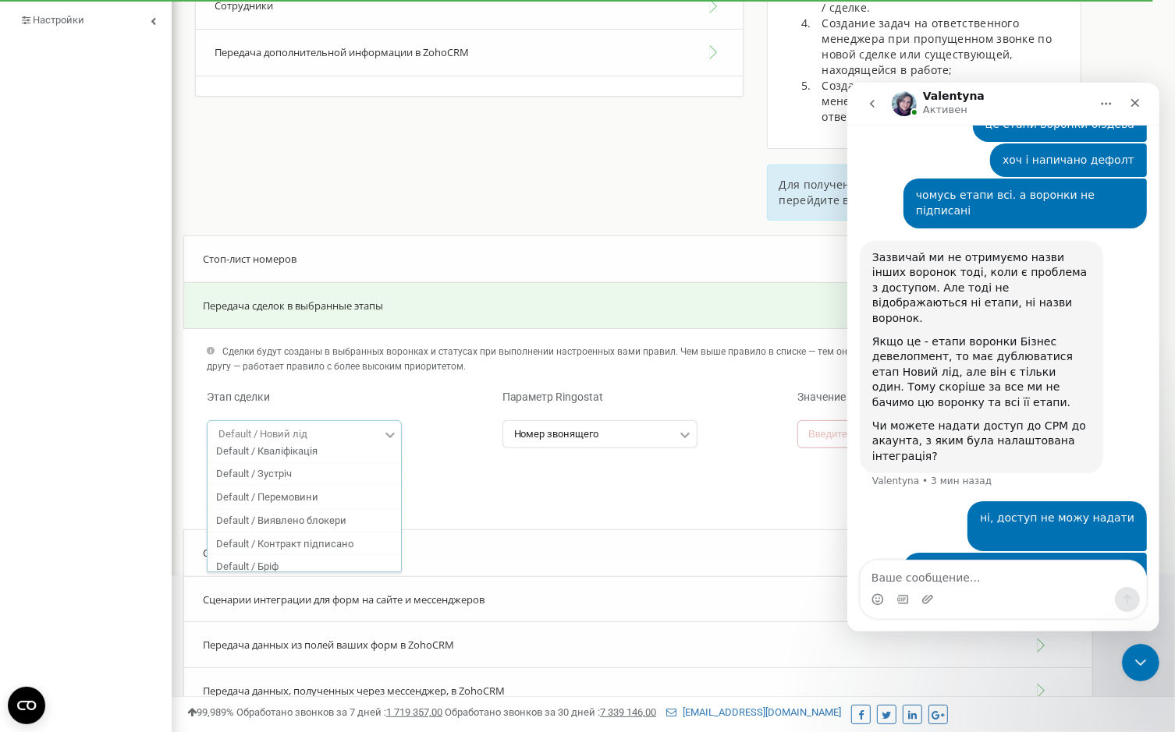
scroll to position [367, 0]
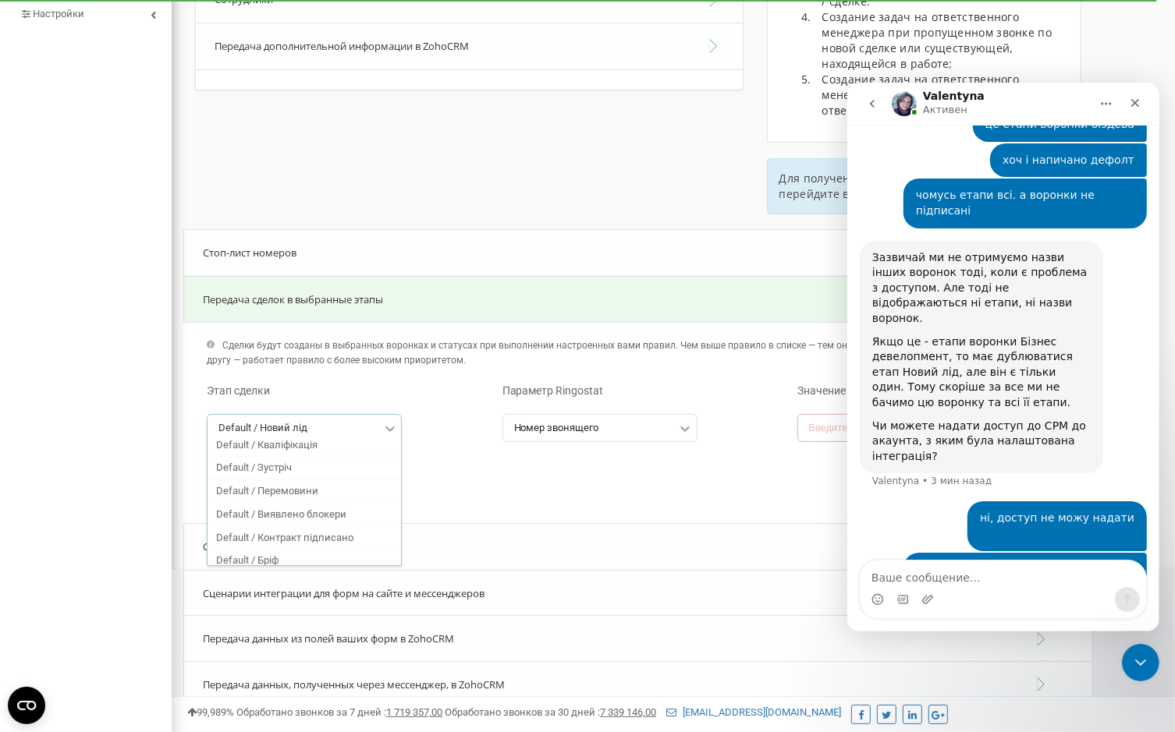
click at [439, 462] on div "Добавить правило" at bounding box center [638, 465] width 886 height 15
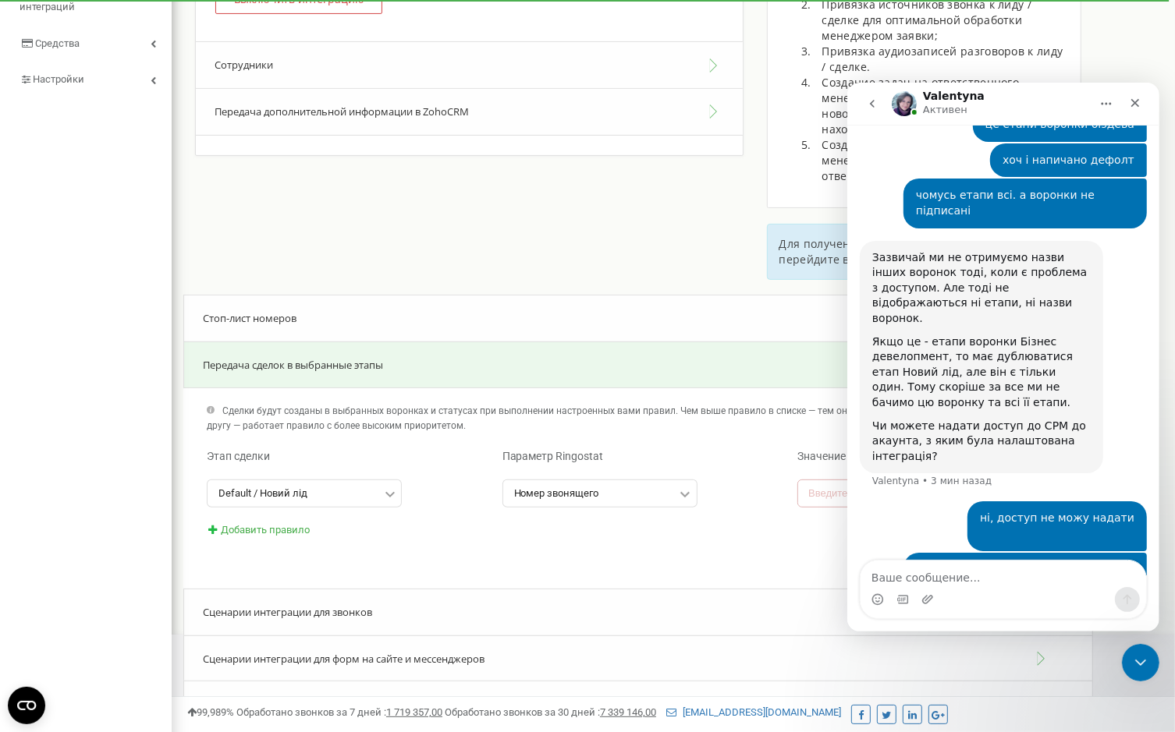
click at [495, 374] on div "Передача сделок в выбранные этапы" at bounding box center [638, 366] width 910 height 48
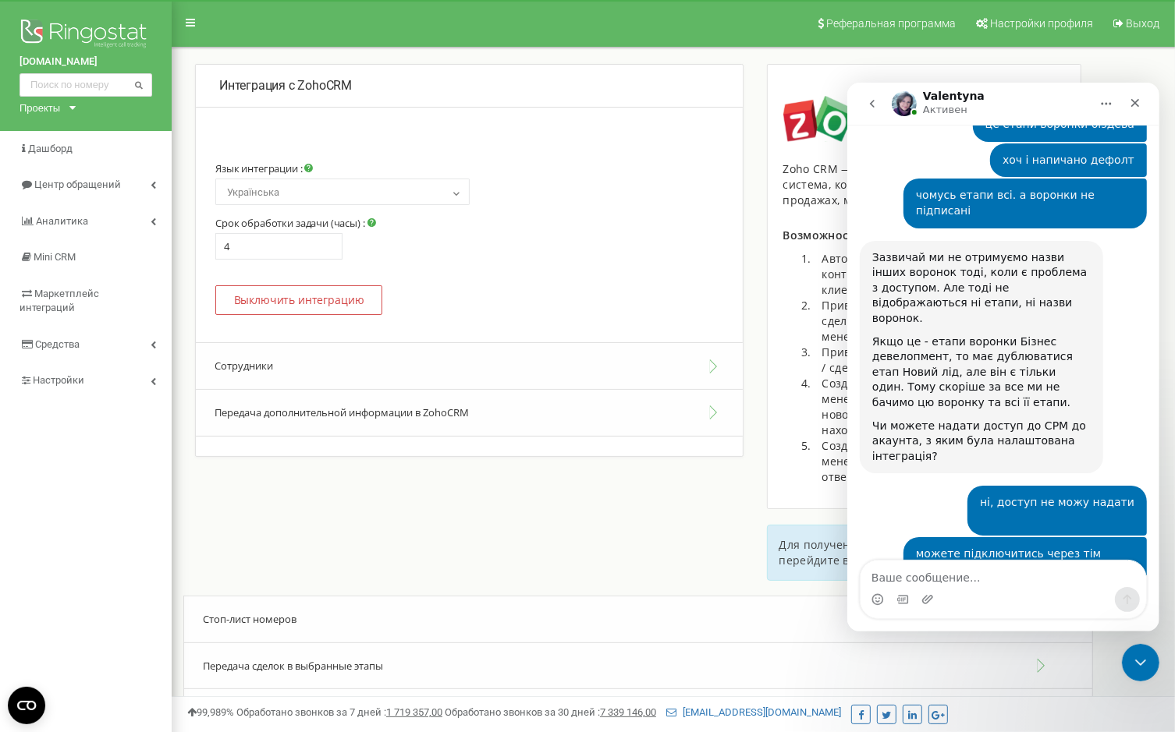
scroll to position [2438, 0]
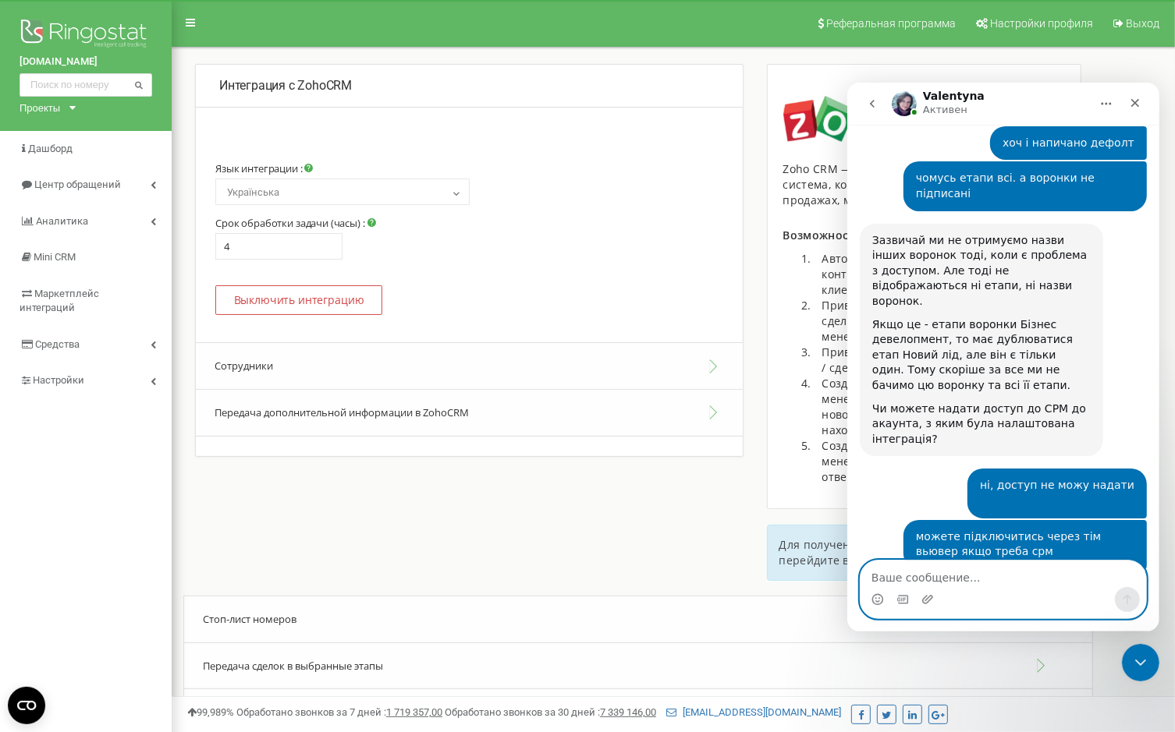
click at [949, 574] on textarea "Ваше сообщение..." at bounding box center [1003, 573] width 286 height 27
type textarea "добре , дякую"
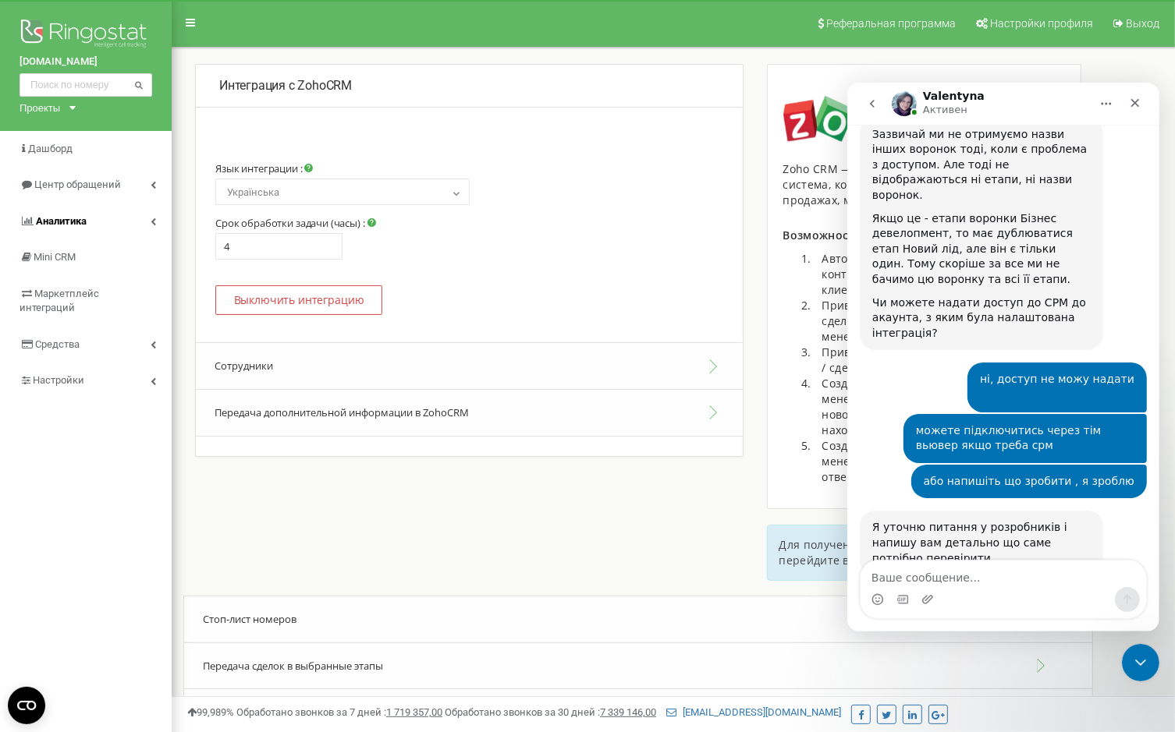
scroll to position [2600, 0]
